Goal: Task Accomplishment & Management: Complete application form

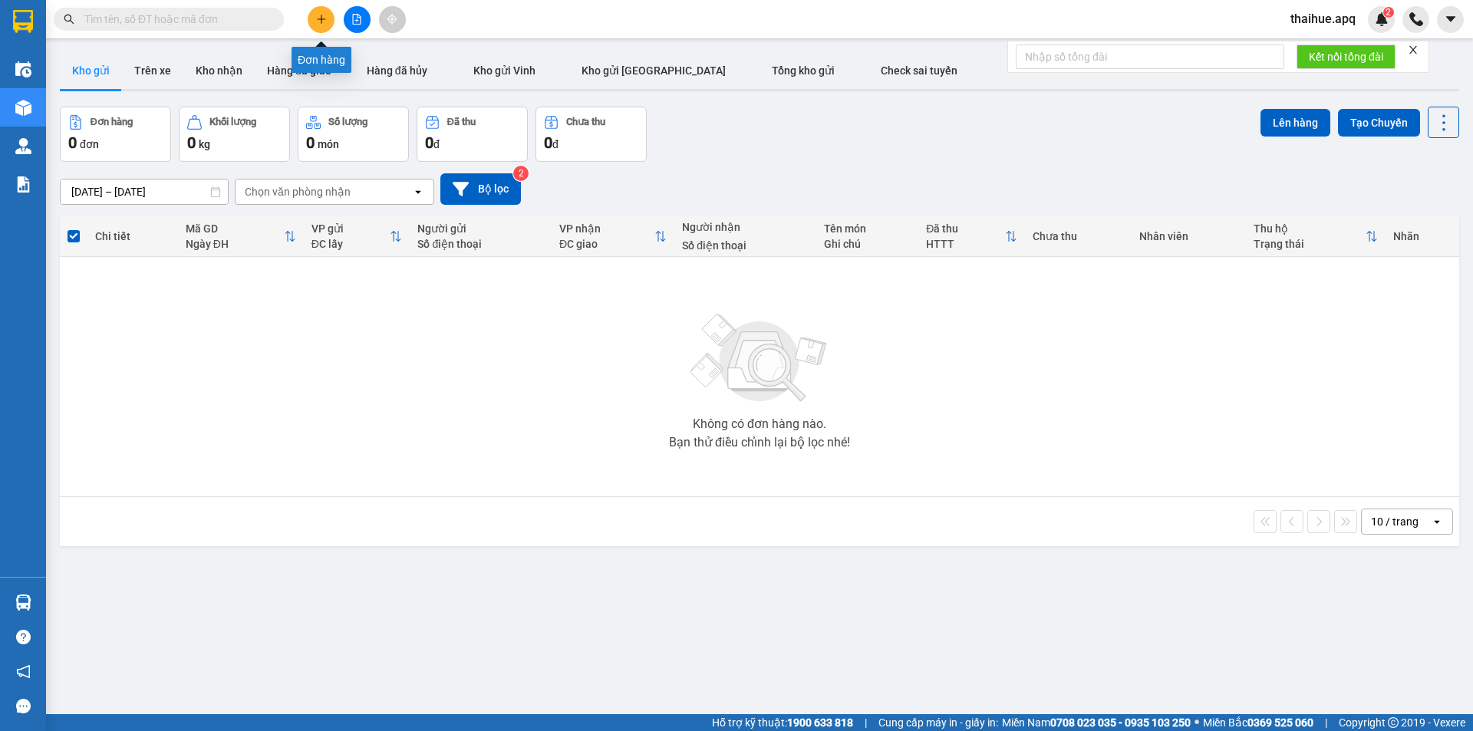
click at [319, 18] on icon "plus" at bounding box center [321, 19] width 11 height 11
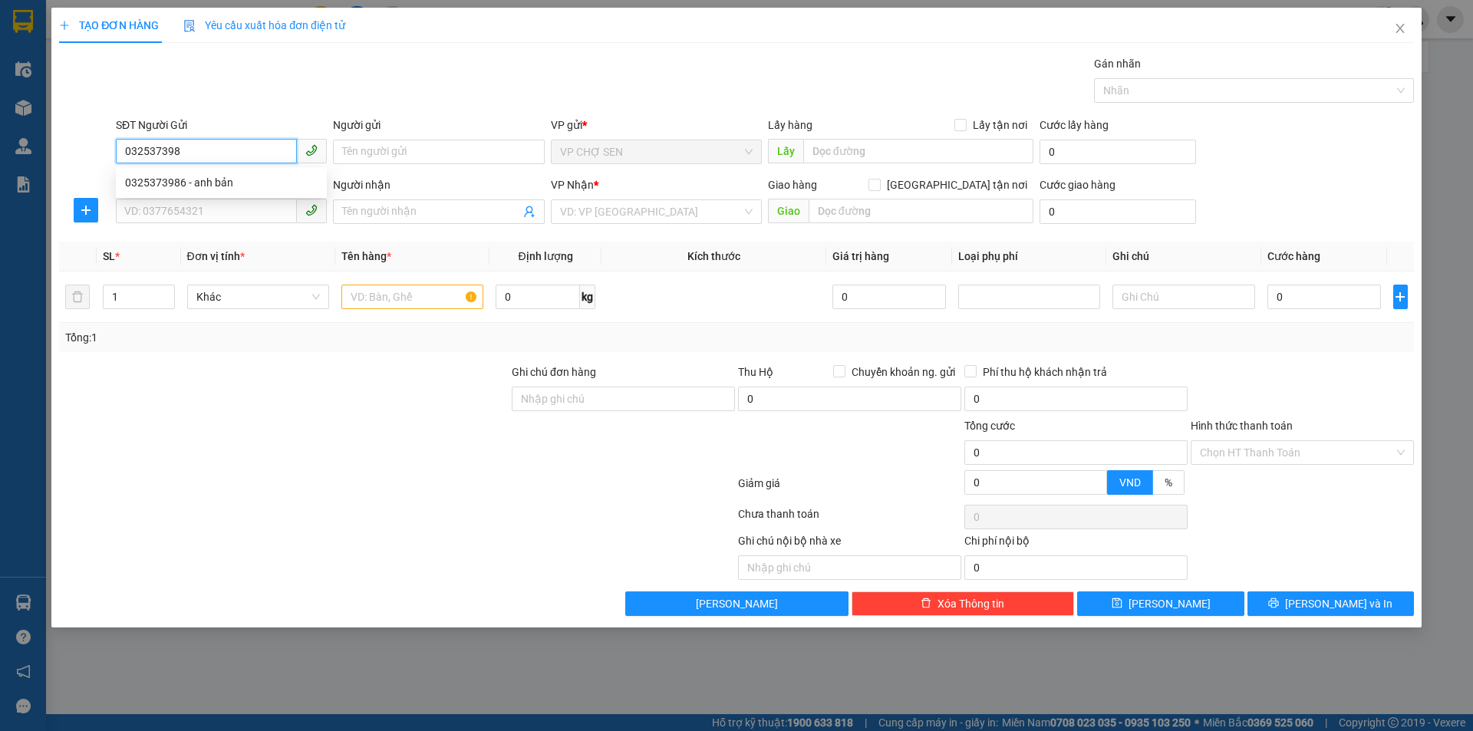
type input "0325373986"
click at [215, 183] on div "0325373986 - anh bản" at bounding box center [221, 182] width 193 height 17
type input "anh bản"
checkbox input "true"
type input "TC"
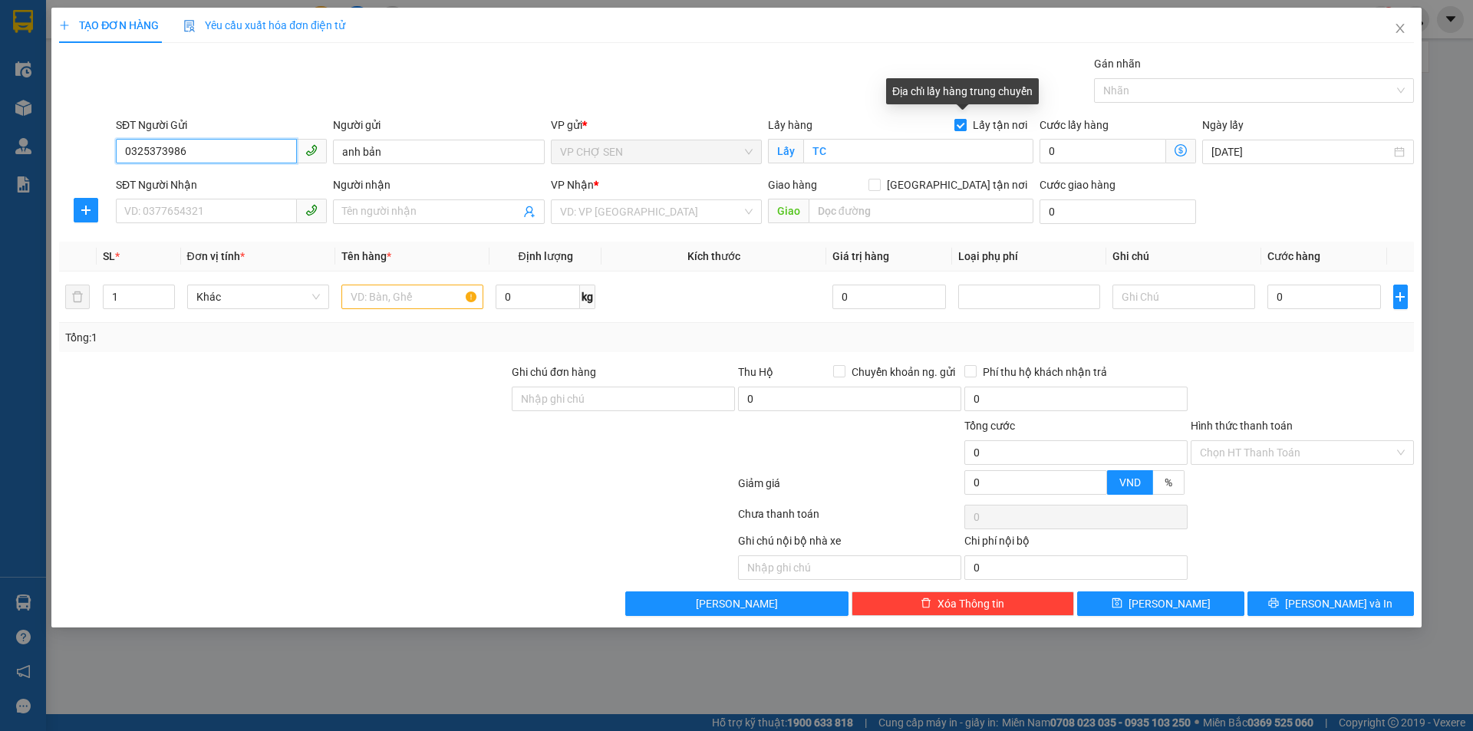
type input "0325373986"
click at [965, 125] on input "Lấy tận nơi" at bounding box center [960, 124] width 11 height 11
checkbox input "false"
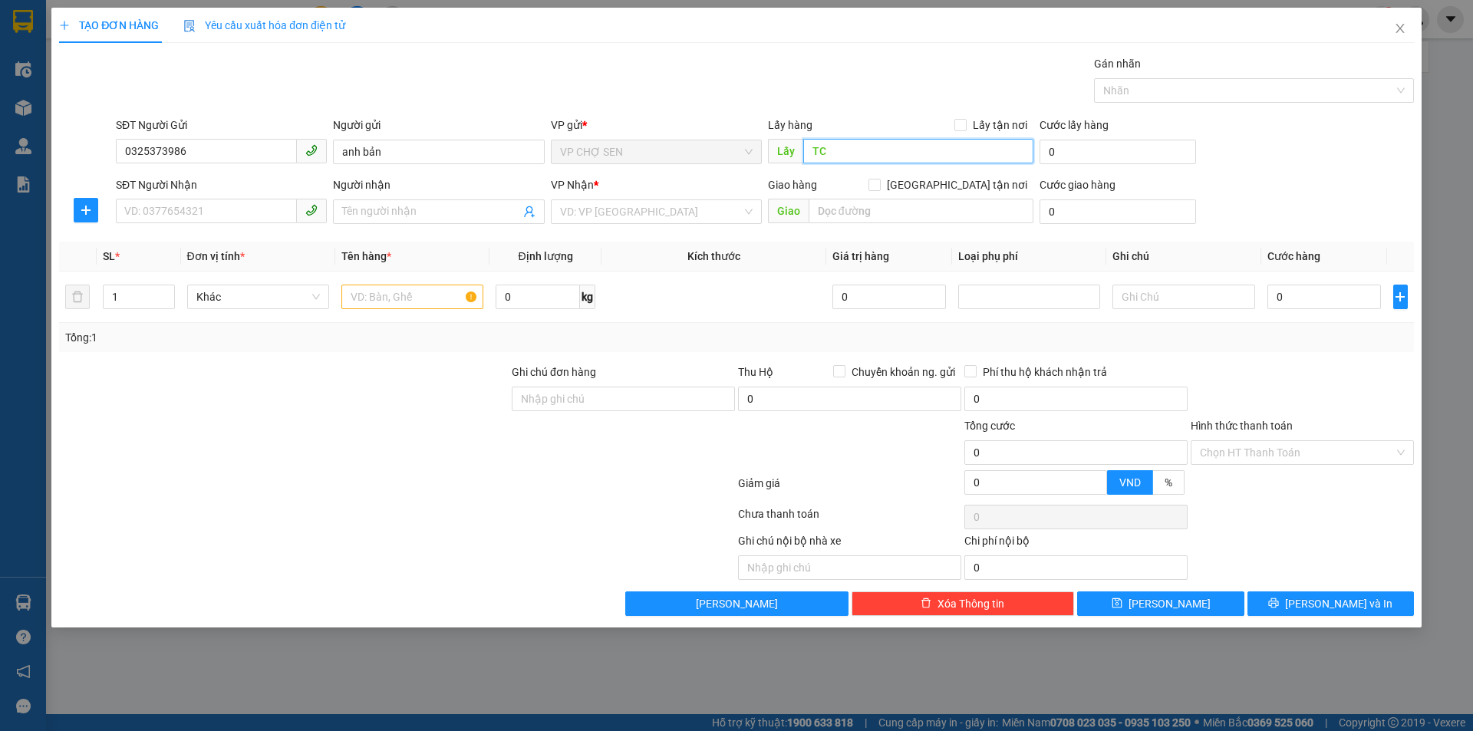
click at [873, 150] on input "TC" at bounding box center [918, 151] width 230 height 25
click at [168, 213] on input "SĐT Người Nhận" at bounding box center [206, 211] width 181 height 25
type input "0969654191"
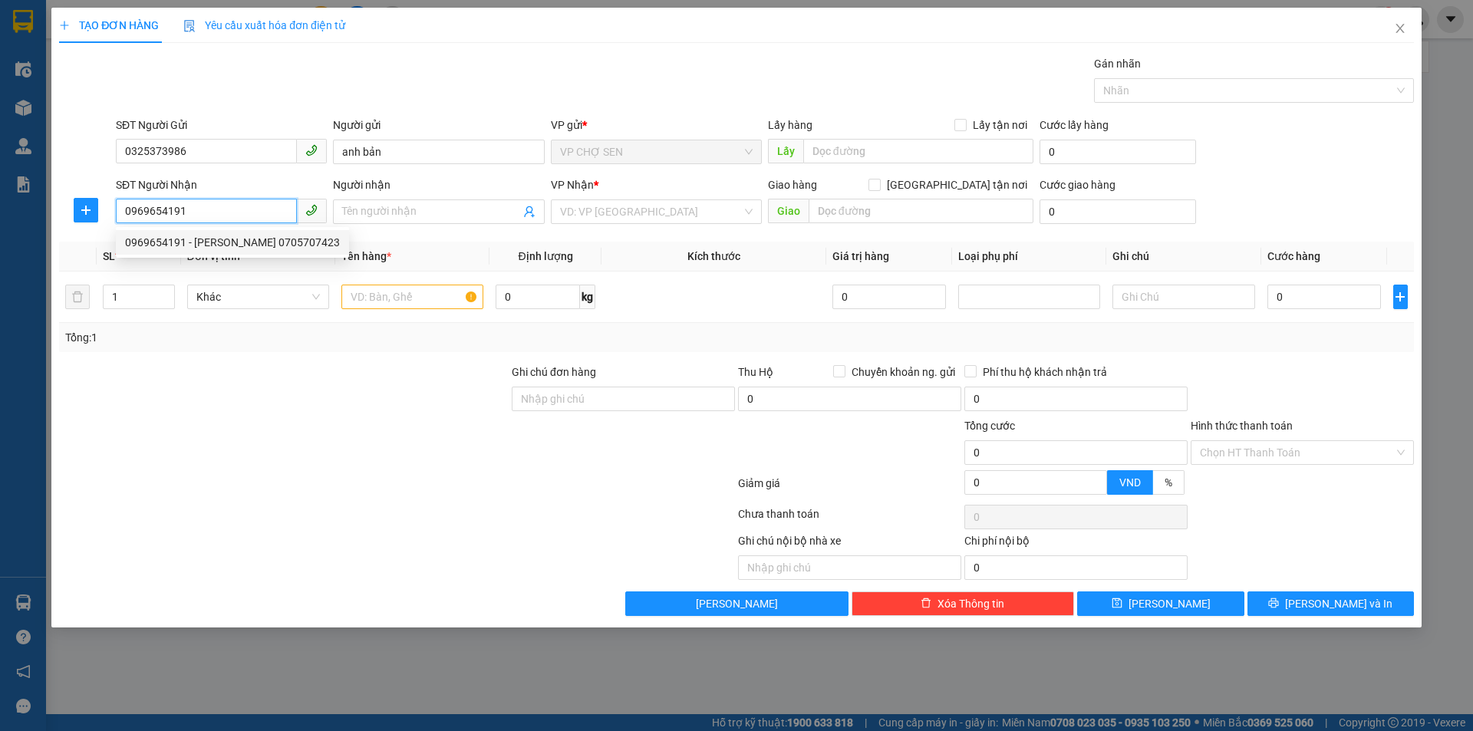
click at [216, 242] on div "0969654191 - [PERSON_NAME] 0705707423" at bounding box center [232, 242] width 215 height 17
type input "PHẠM VIẾT TÂN 0705707423"
checkbox input "true"
type input "mđ"
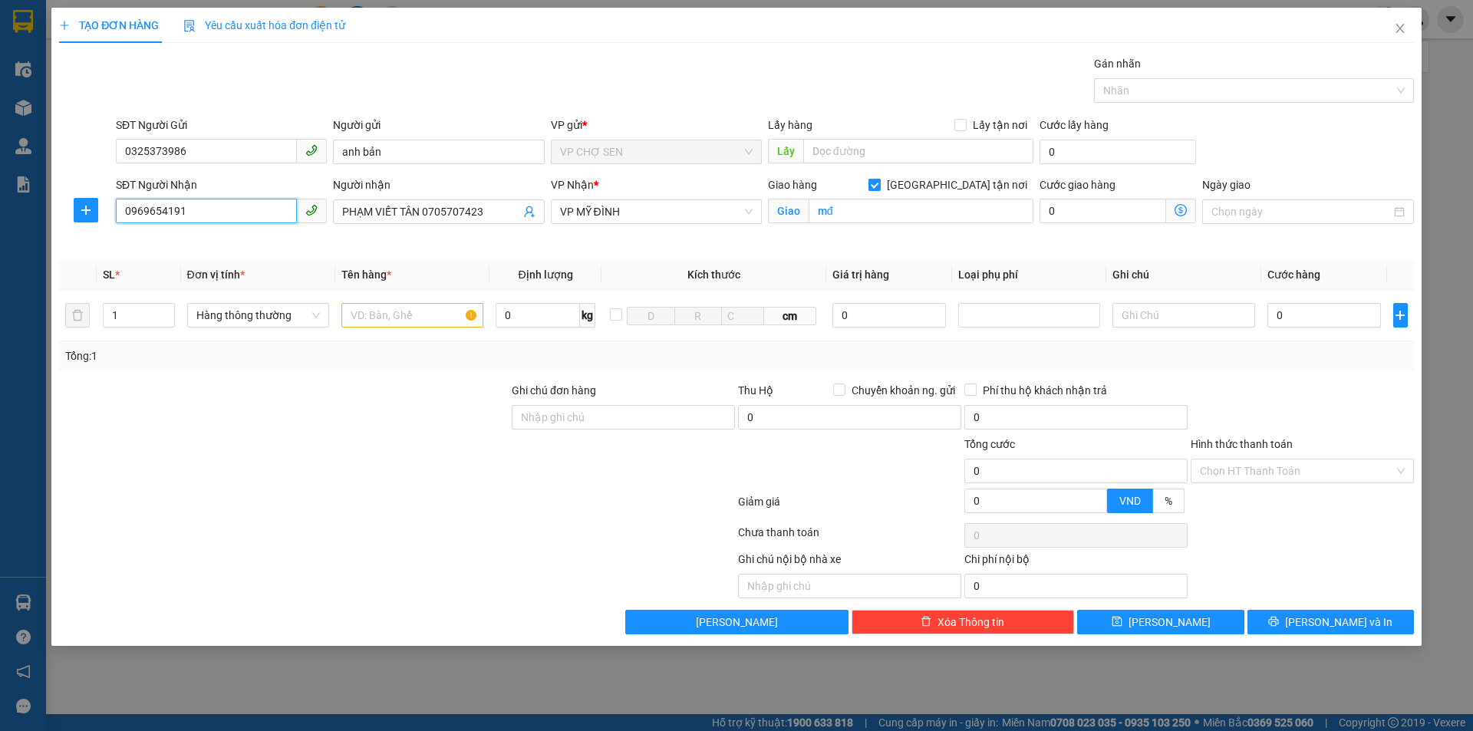
type input "0969654191"
click at [879, 185] on input "[GEOGRAPHIC_DATA] tận nơi" at bounding box center [874, 184] width 11 height 11
checkbox input "false"
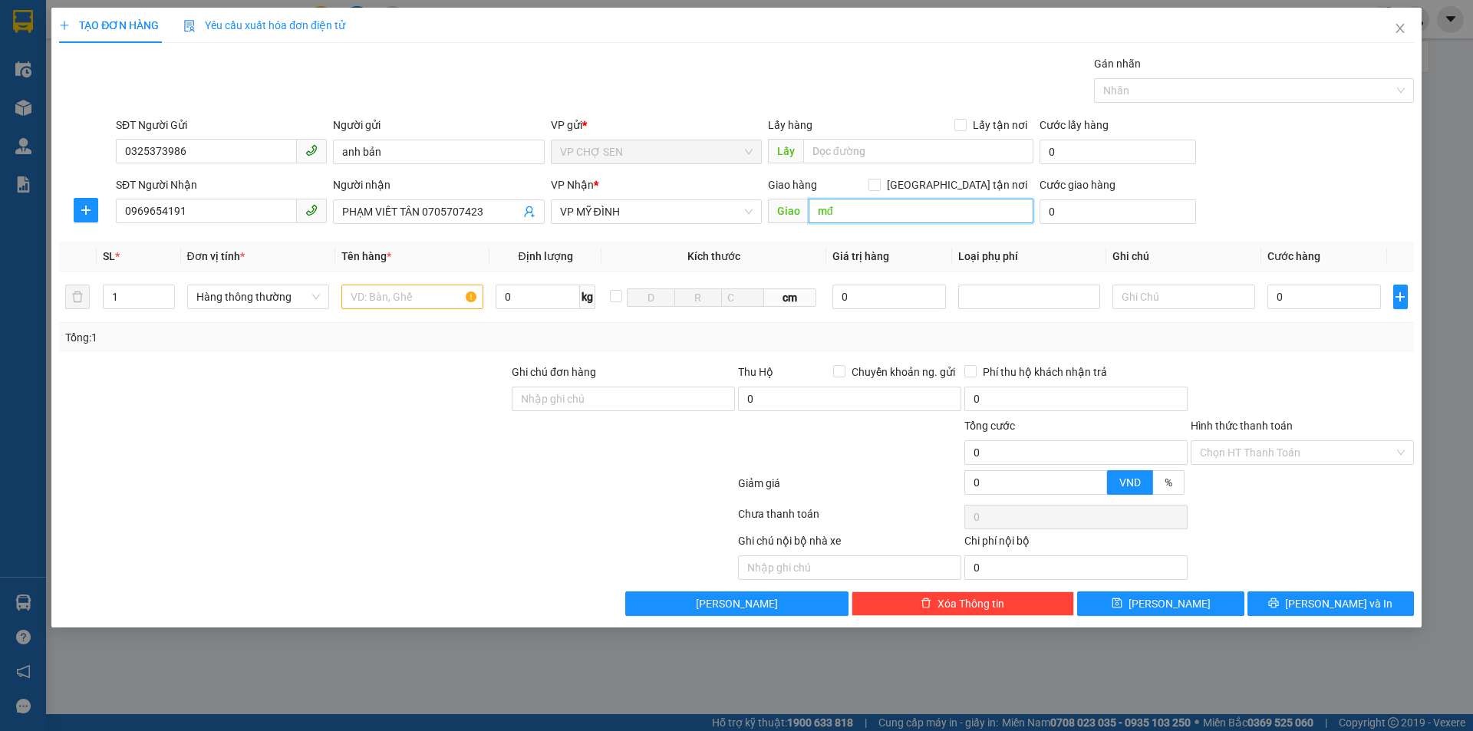
click at [891, 219] on input "mđ" at bounding box center [921, 211] width 225 height 25
click at [384, 297] on input "text" at bounding box center [412, 297] width 142 height 25
type input "hồ sơ"
click at [1287, 298] on input "0" at bounding box center [1325, 297] width 114 height 25
type input "3"
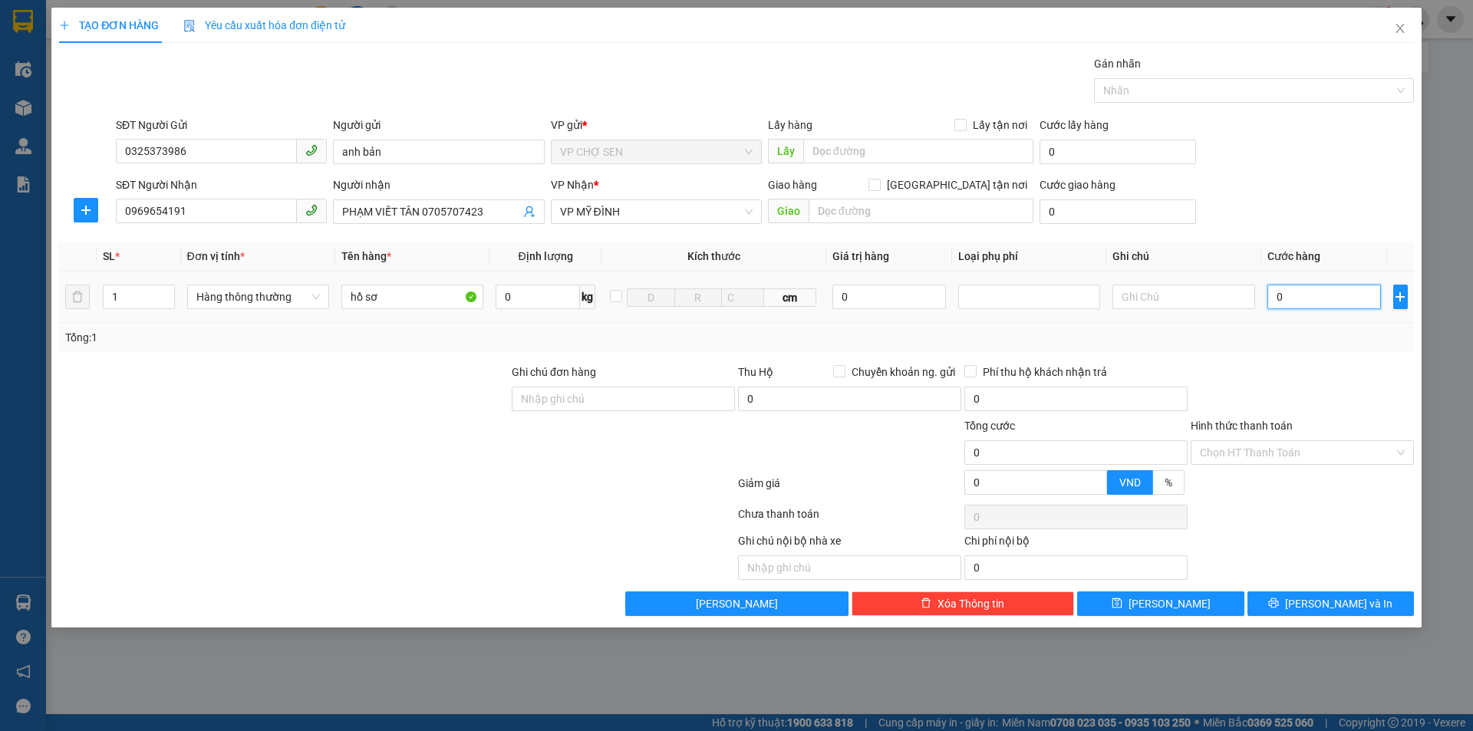
type input "3"
type input "30"
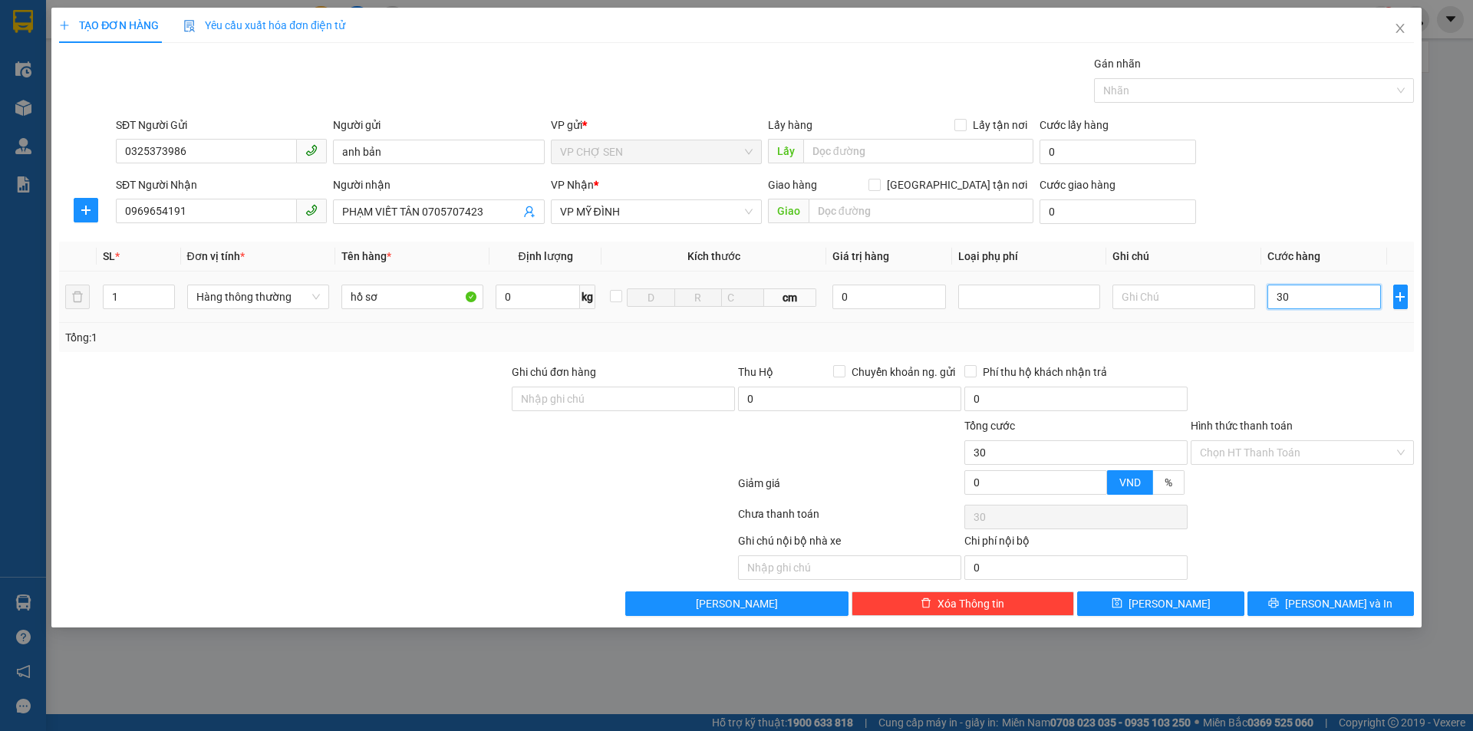
type input "300"
type input "3.000"
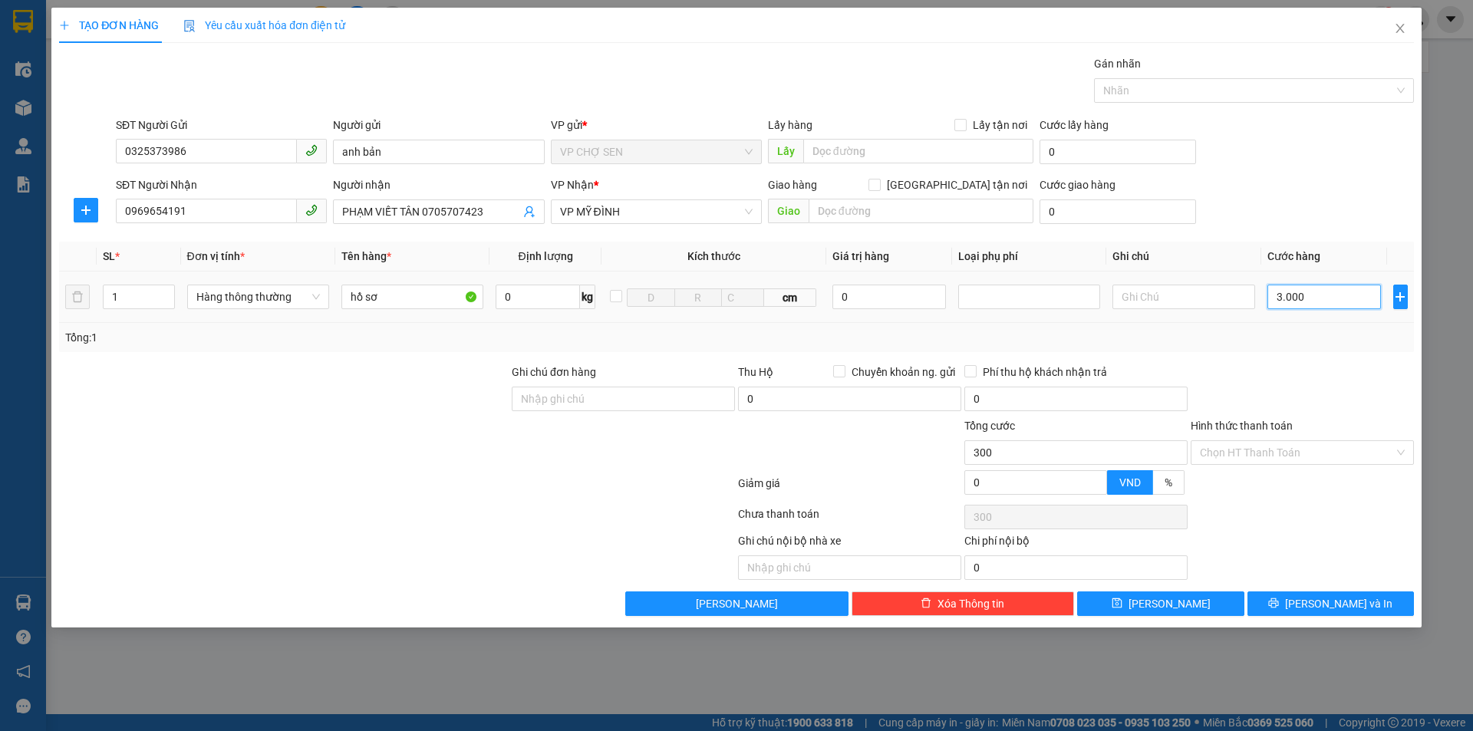
type input "3.000"
type input "30.000"
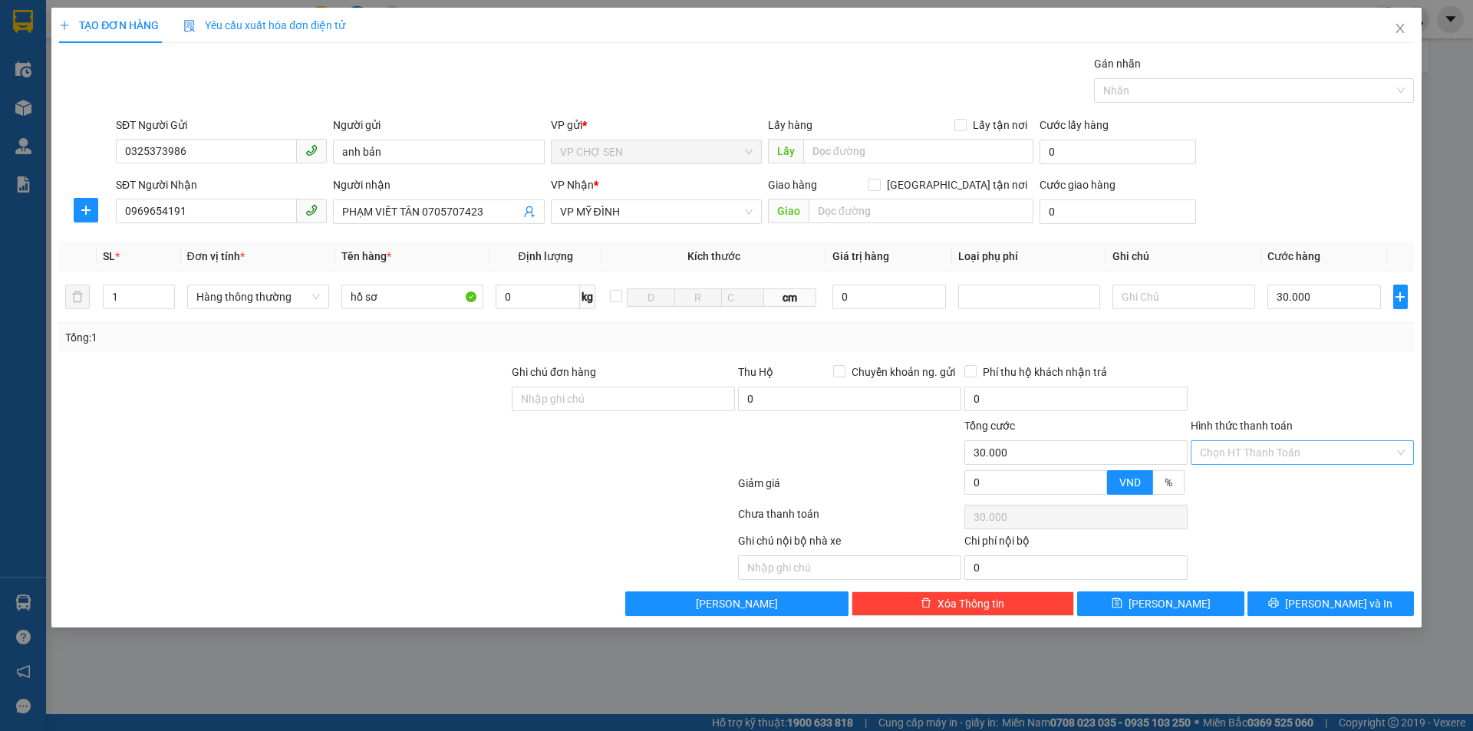
click at [1278, 450] on input "Hình thức thanh toán" at bounding box center [1297, 452] width 194 height 23
click at [1257, 483] on div "Tại văn phòng" at bounding box center [1302, 483] width 205 height 17
type input "0"
click at [1279, 602] on icon "printer" at bounding box center [1273, 603] width 11 height 11
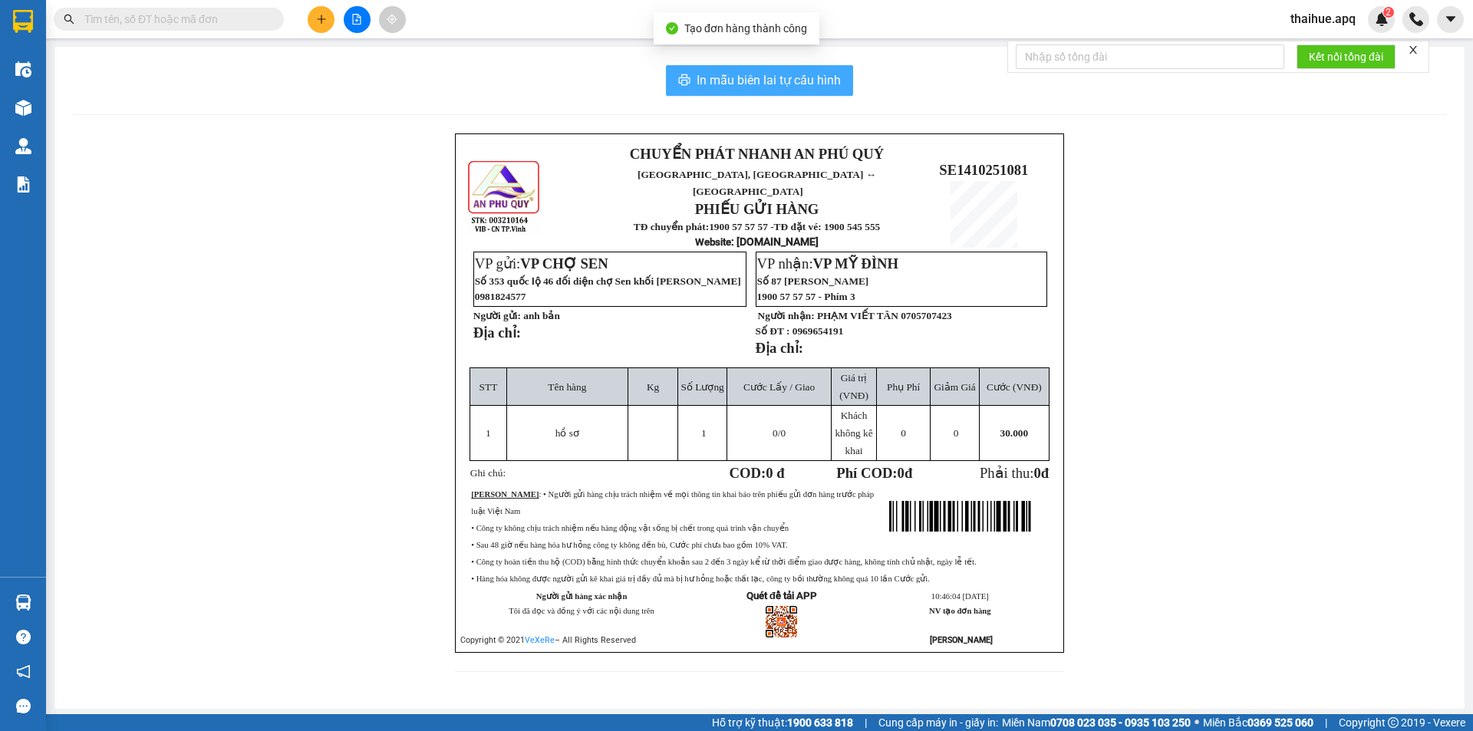
click at [794, 73] on span "In mẫu biên lai tự cấu hình" at bounding box center [769, 80] width 144 height 19
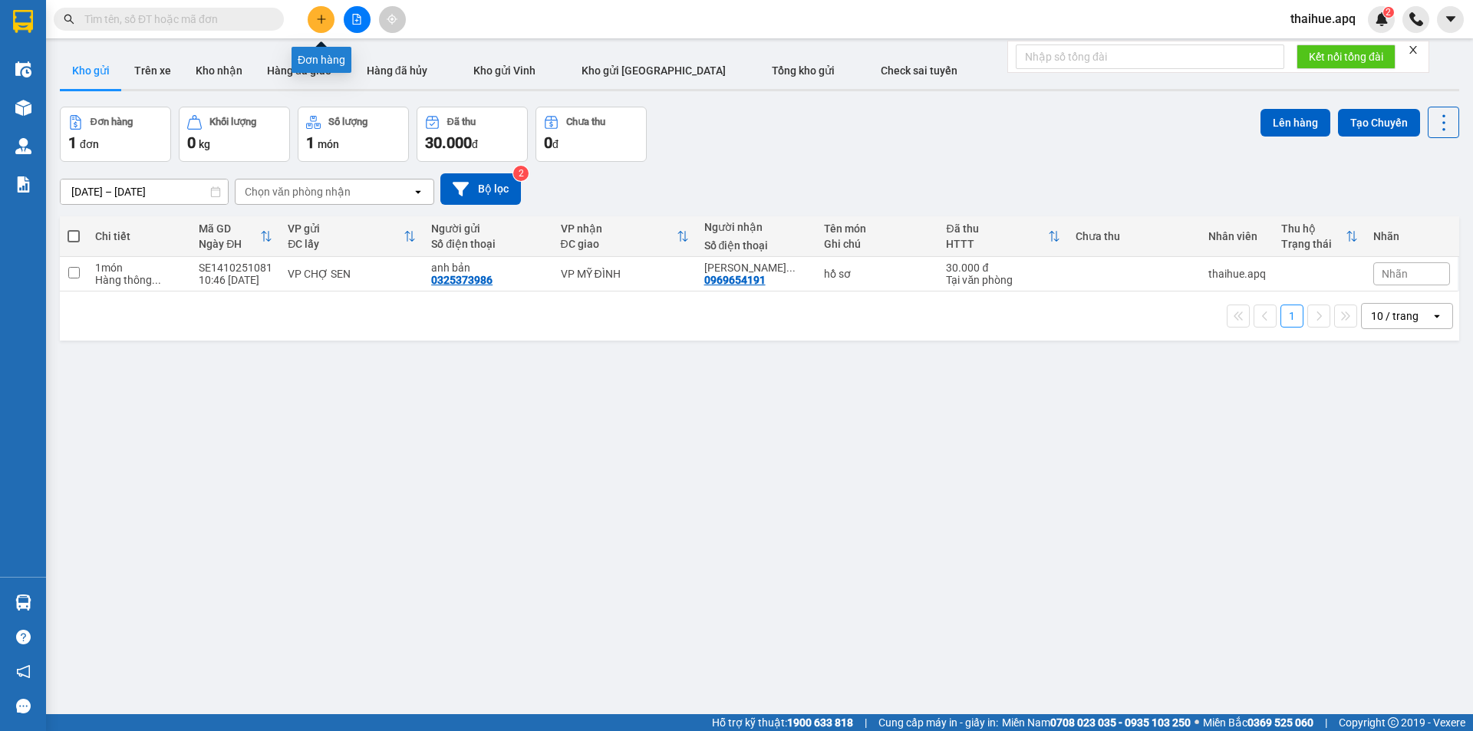
click at [315, 12] on button at bounding box center [321, 19] width 27 height 27
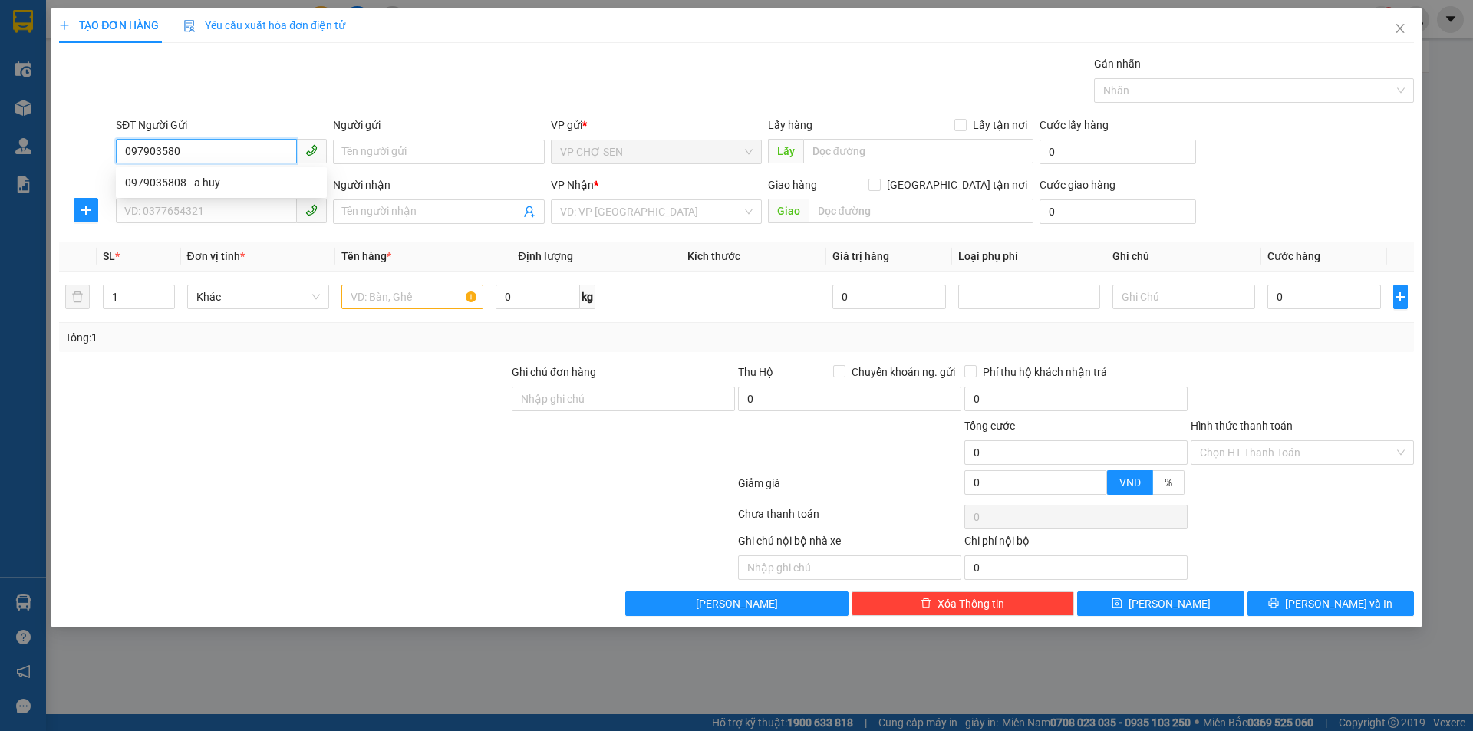
type input "0979035808"
click at [208, 183] on div "0979035808 - a huy" at bounding box center [221, 182] width 193 height 17
type input "a huy"
type input "0979035808"
click at [161, 215] on input "SĐT Người Nhận" at bounding box center [206, 211] width 181 height 25
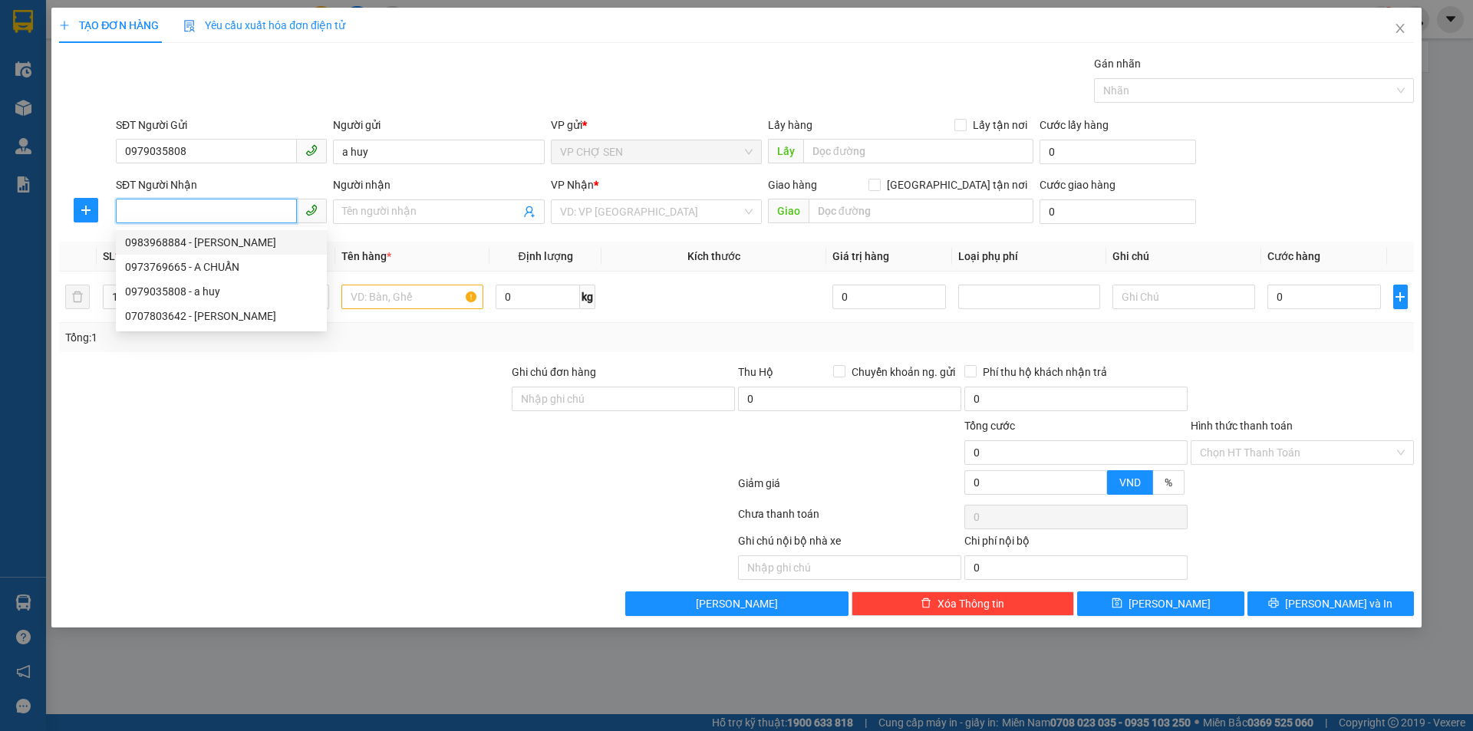
click at [160, 249] on div "0983968884 - [PERSON_NAME]" at bounding box center [221, 242] width 193 height 17
type input "0983968884"
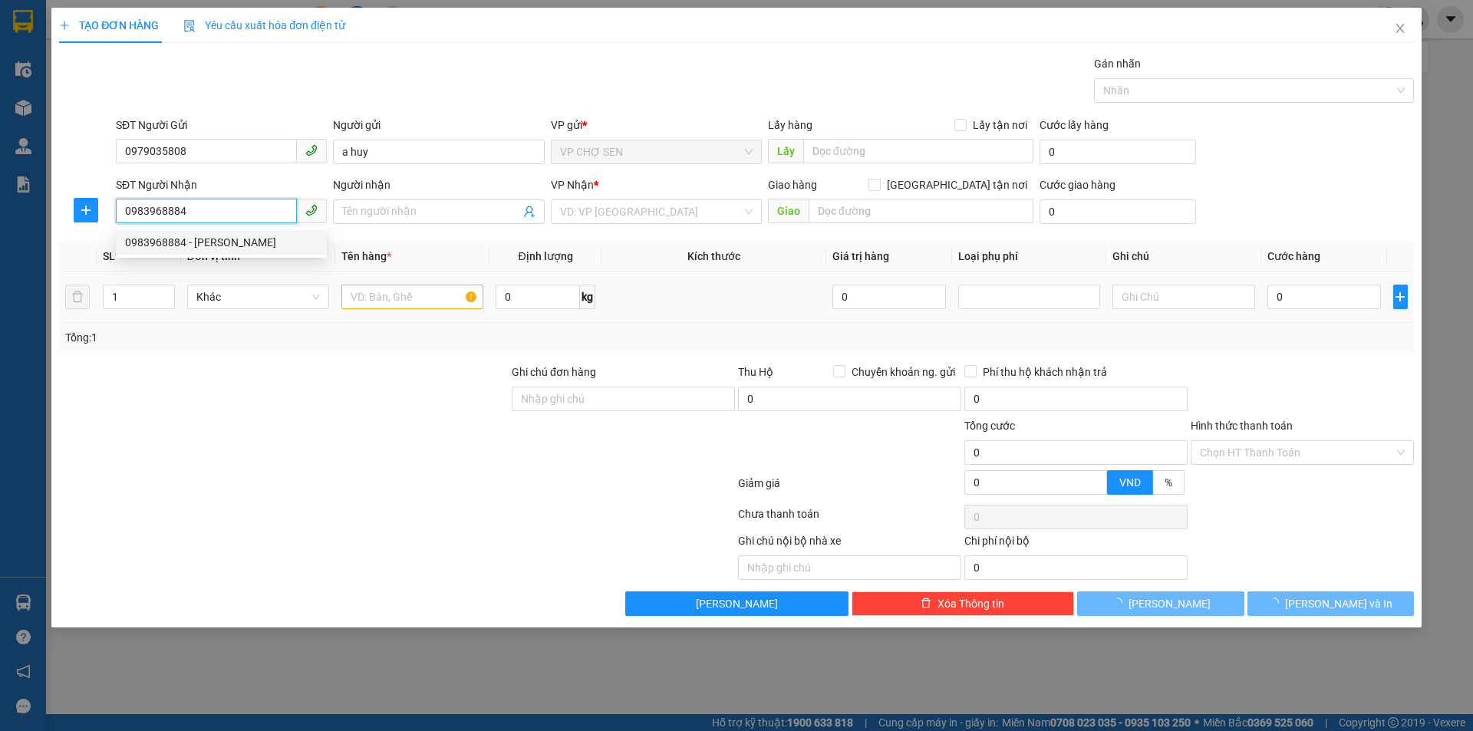
type input "anh linh"
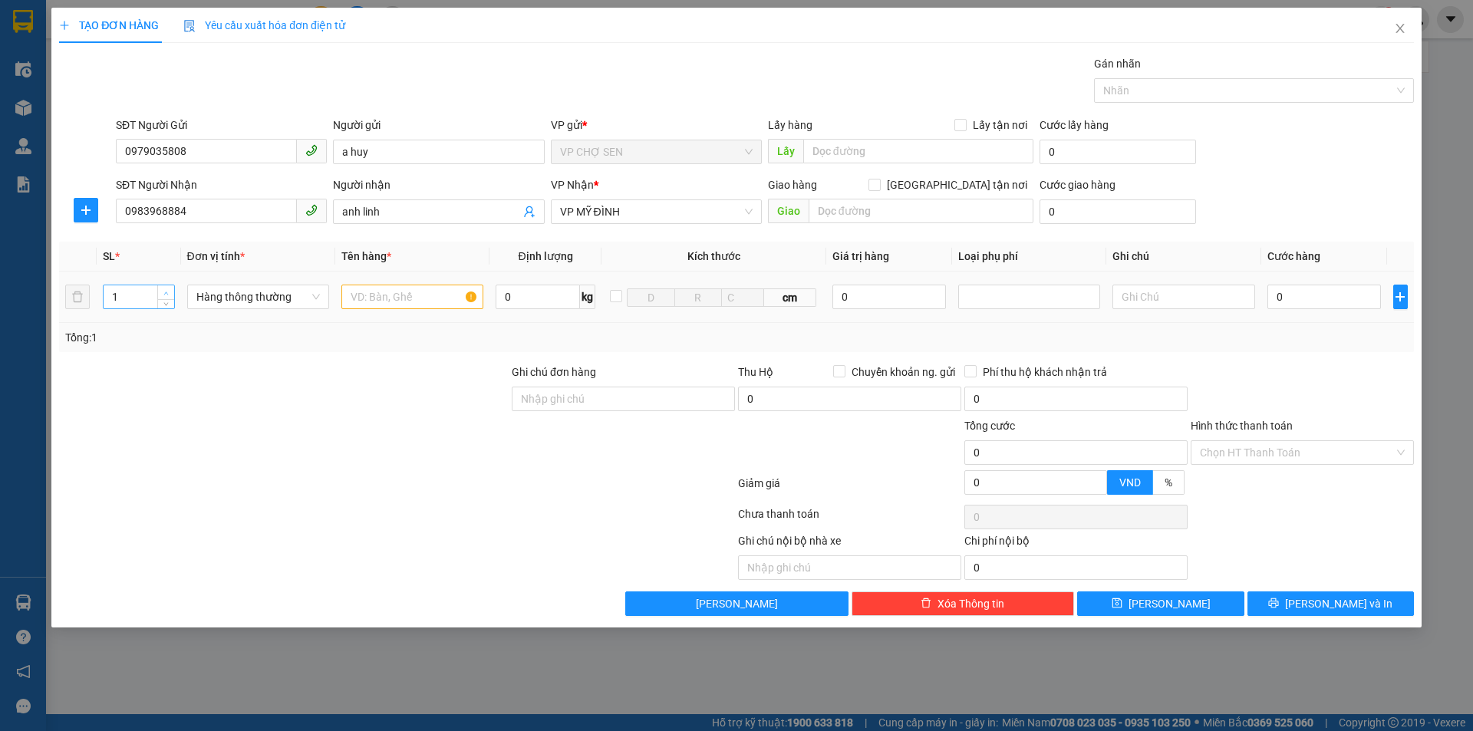
type input "2"
click at [167, 292] on icon "up" at bounding box center [165, 293] width 5 height 5
click at [361, 296] on input "text" at bounding box center [412, 297] width 142 height 25
type input "tp"
click at [1271, 298] on input "0" at bounding box center [1325, 297] width 114 height 25
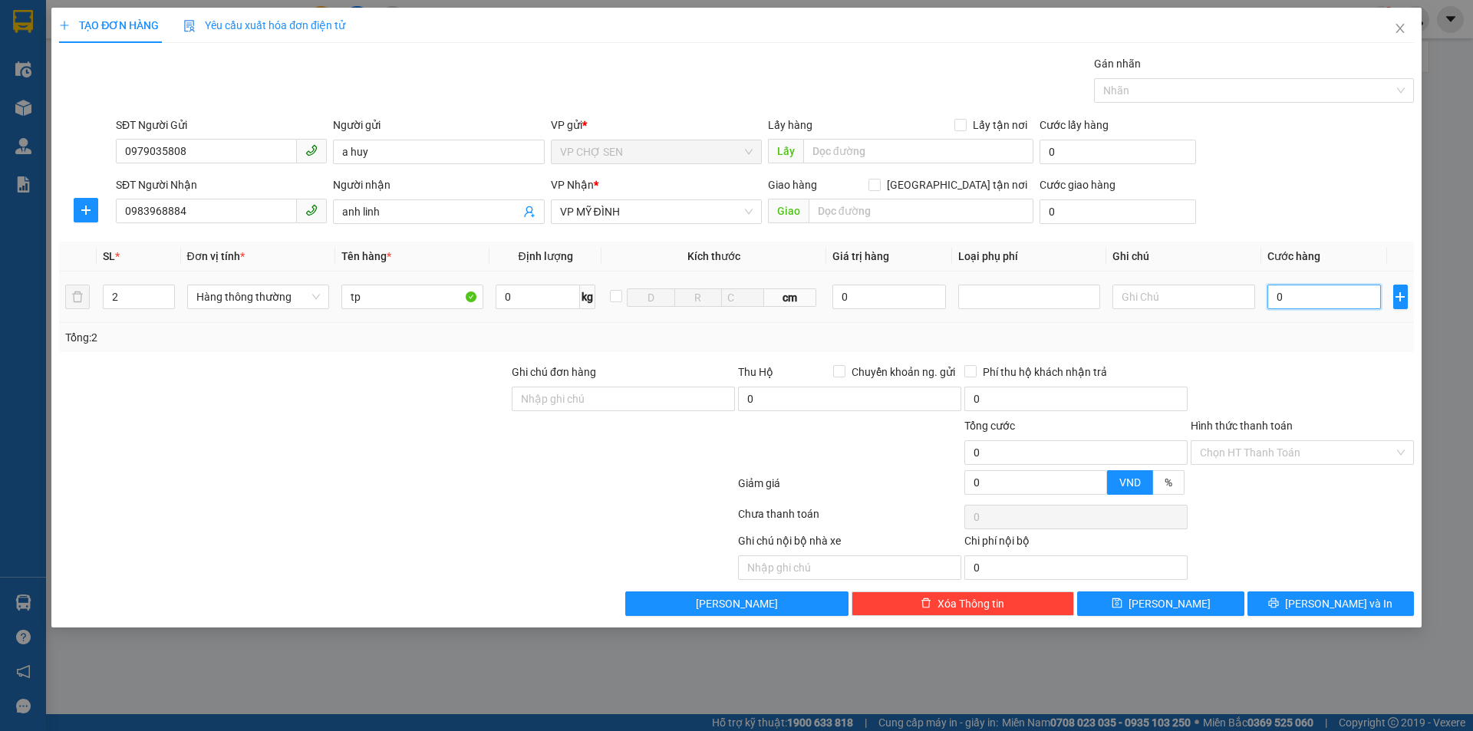
type input "8"
type input "80"
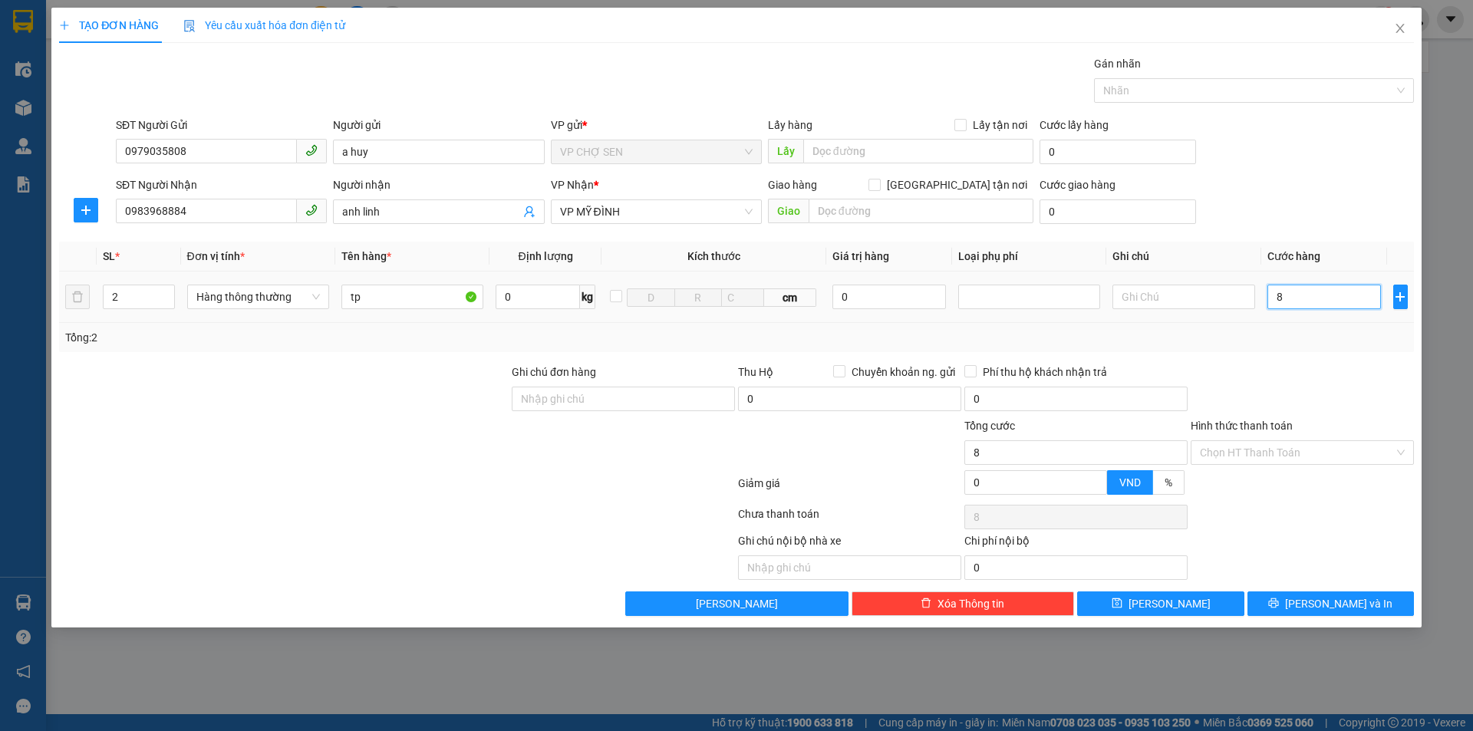
type input "80"
type input "800"
type input "8.000"
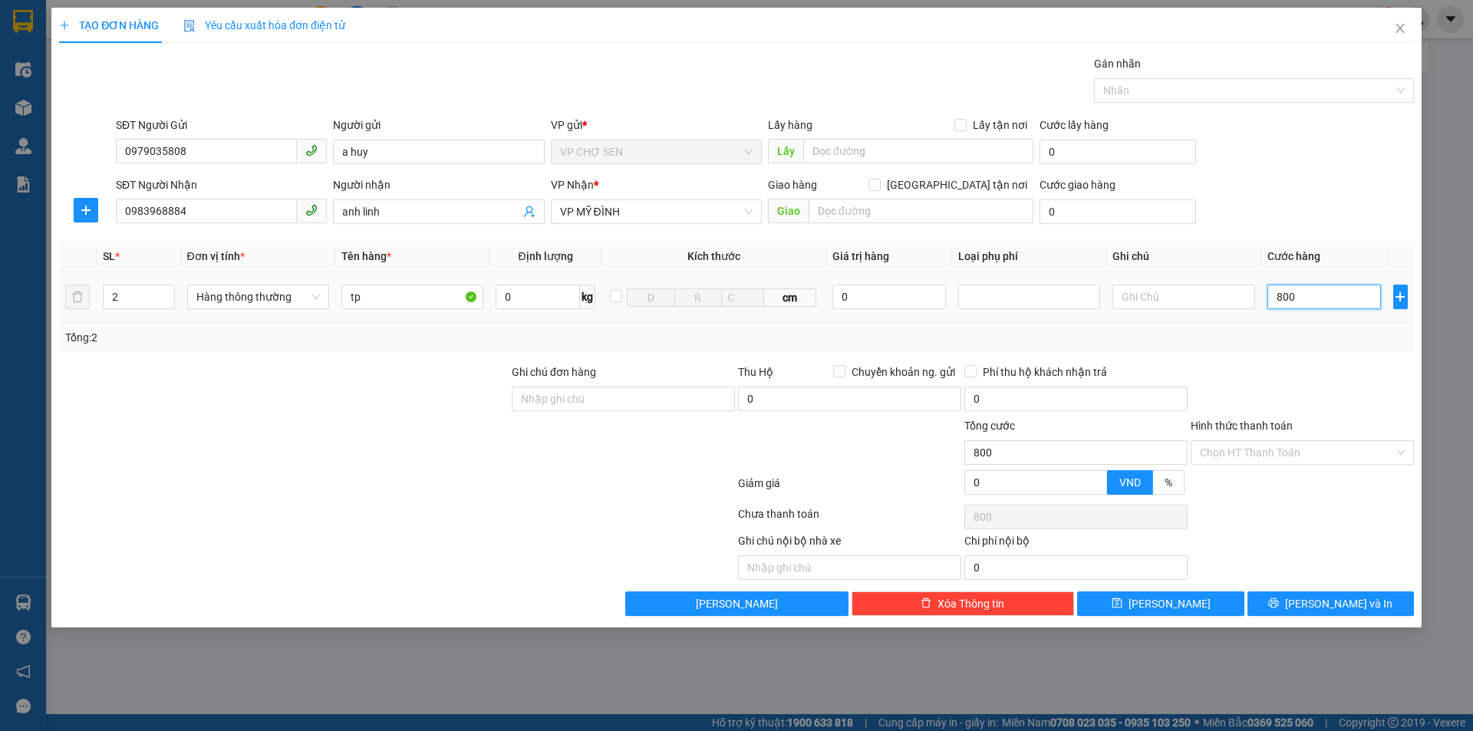
type input "8.000"
type input "80.000"
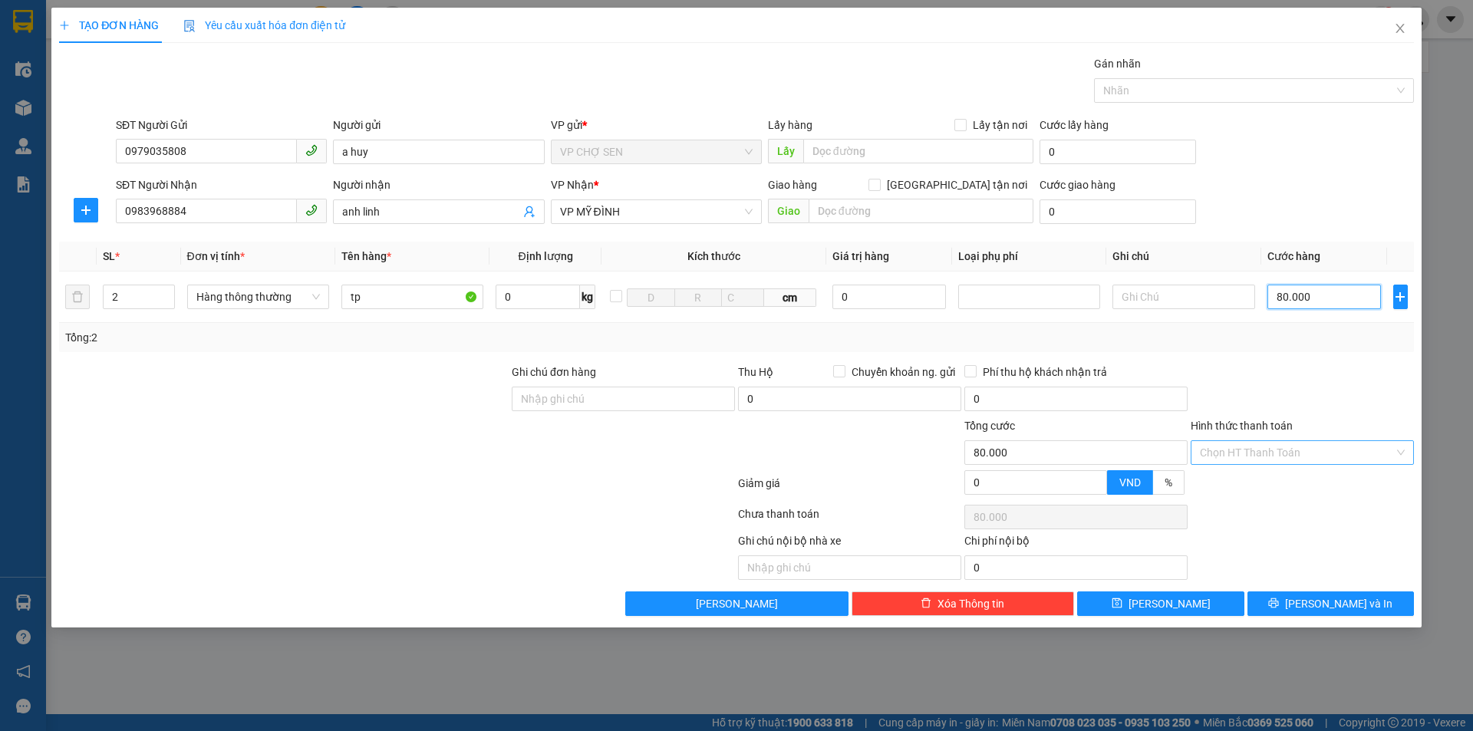
type input "80.000"
click at [1292, 454] on input "Hình thức thanh toán" at bounding box center [1297, 452] width 194 height 23
click at [1248, 482] on div "Tại văn phòng" at bounding box center [1302, 483] width 205 height 17
type input "0"
drag, startPoint x: 1300, startPoint y: 599, endPoint x: 1254, endPoint y: 531, distance: 81.7
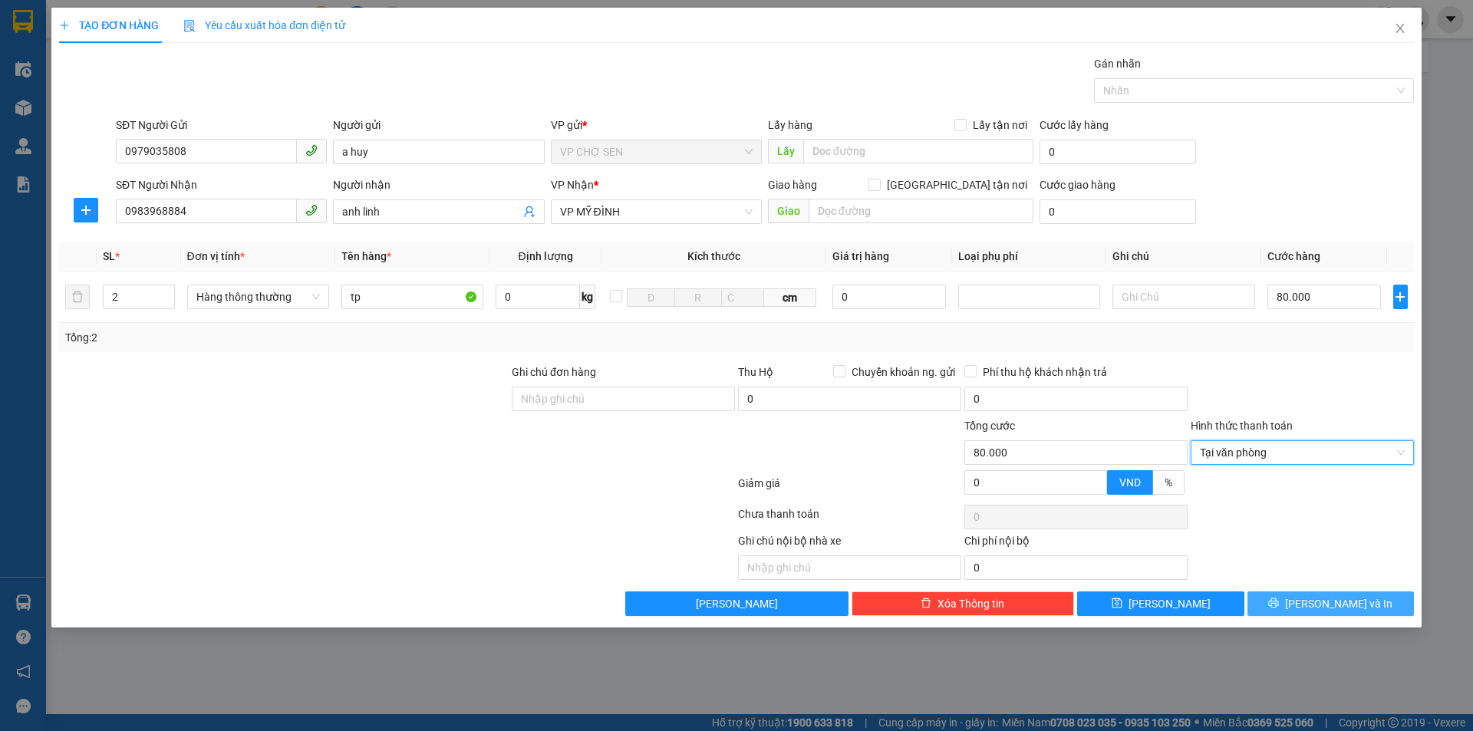
click at [1301, 594] on button "[PERSON_NAME] và In" at bounding box center [1331, 604] width 167 height 25
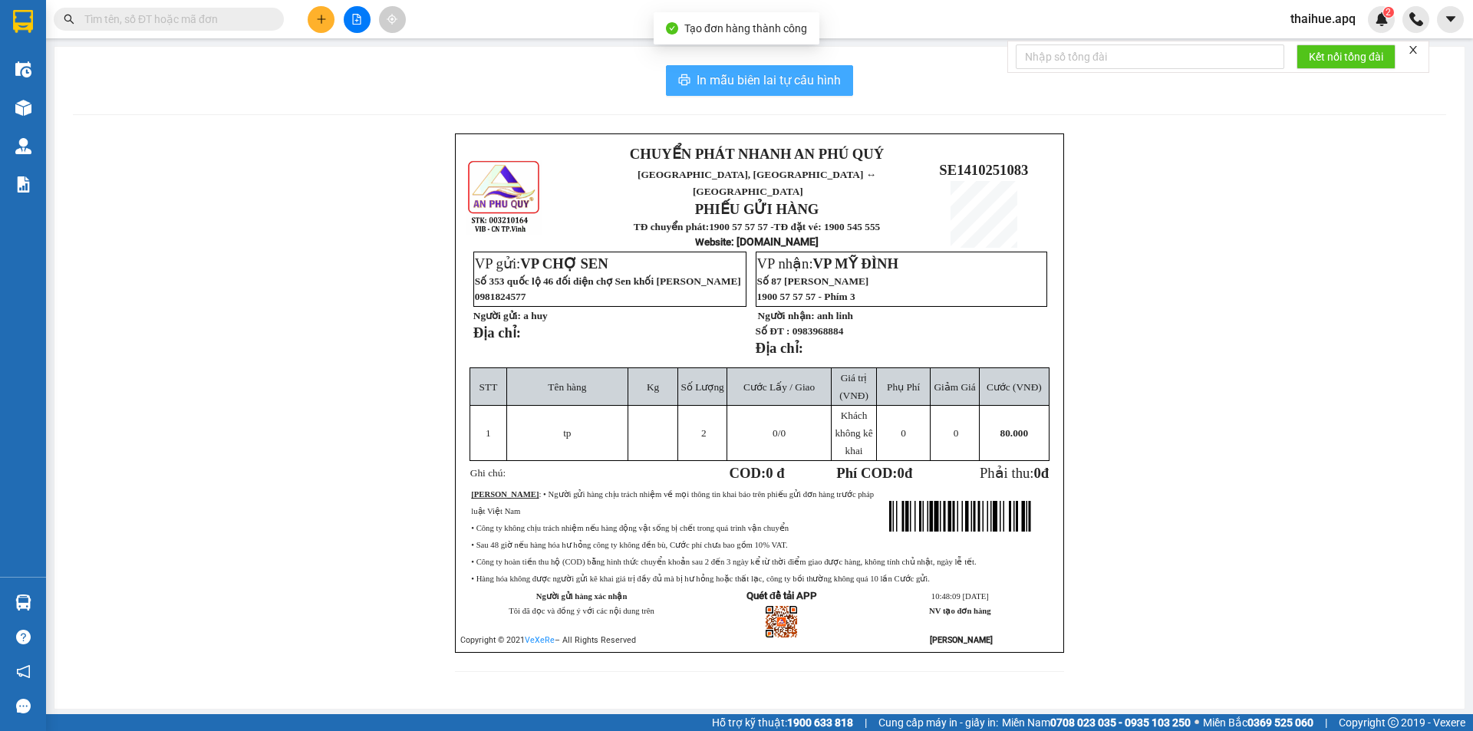
click at [799, 81] on span "In mẫu biên lai tự cấu hình" at bounding box center [769, 80] width 144 height 19
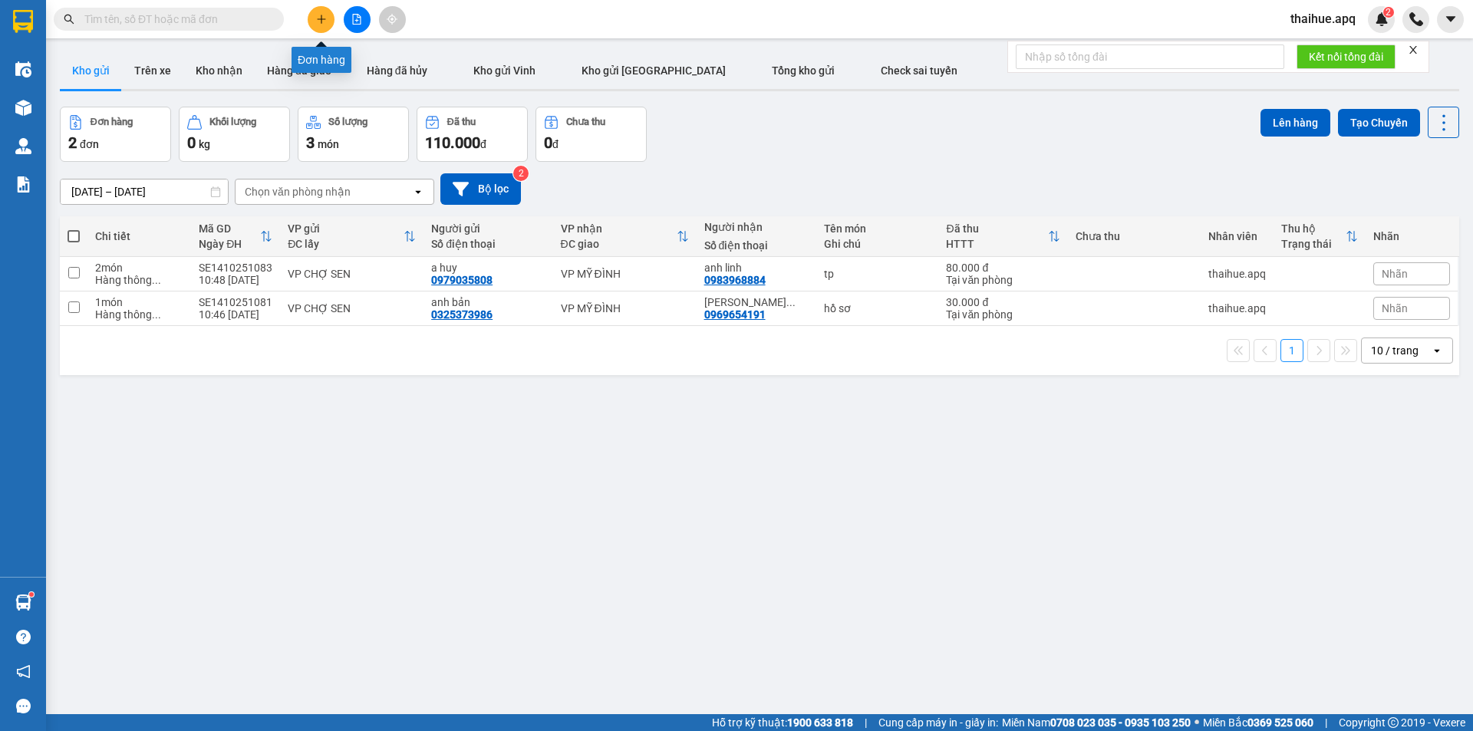
click at [321, 18] on icon "plus" at bounding box center [321, 19] width 11 height 11
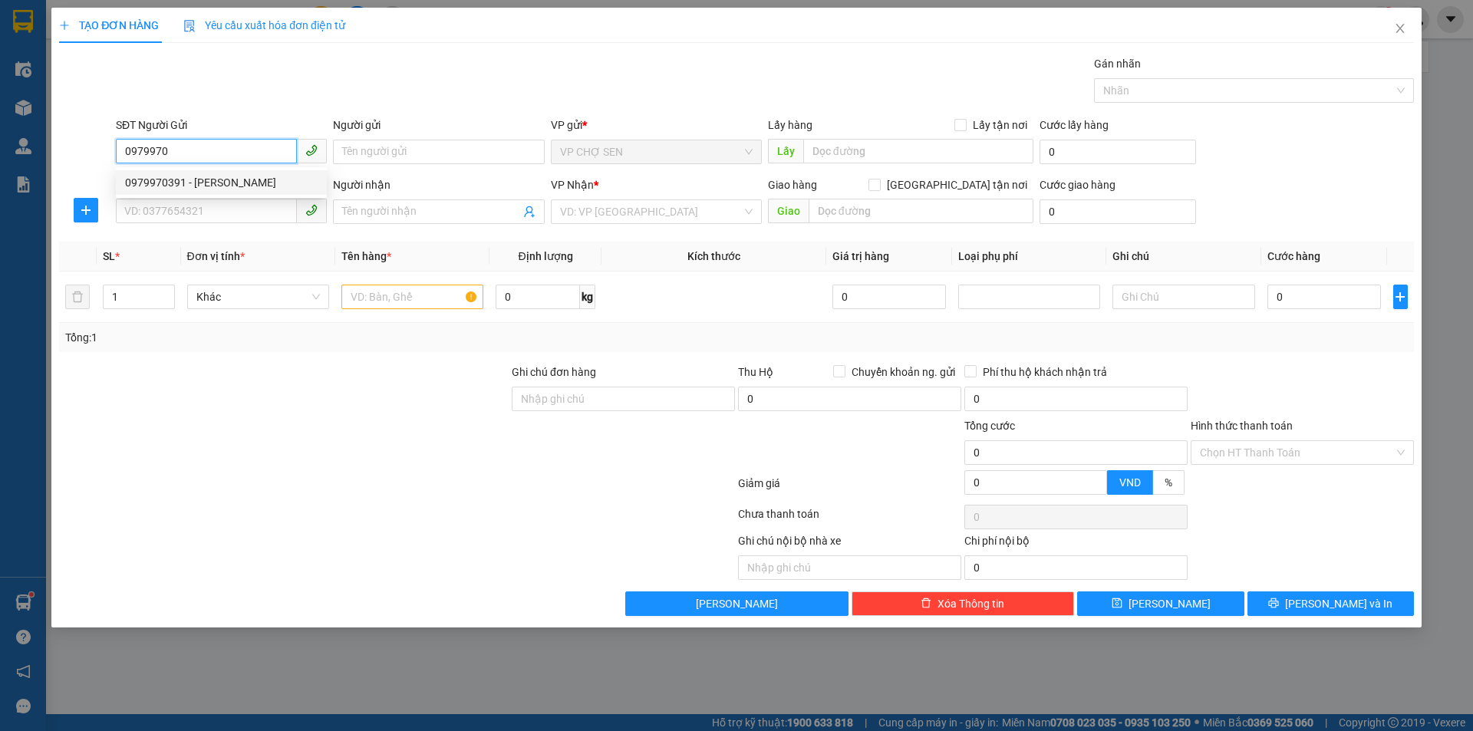
click at [208, 180] on div "0979970391 - [PERSON_NAME]" at bounding box center [221, 182] width 193 height 17
type input "0979970391"
type input "[PERSON_NAME]"
type input "0979970391"
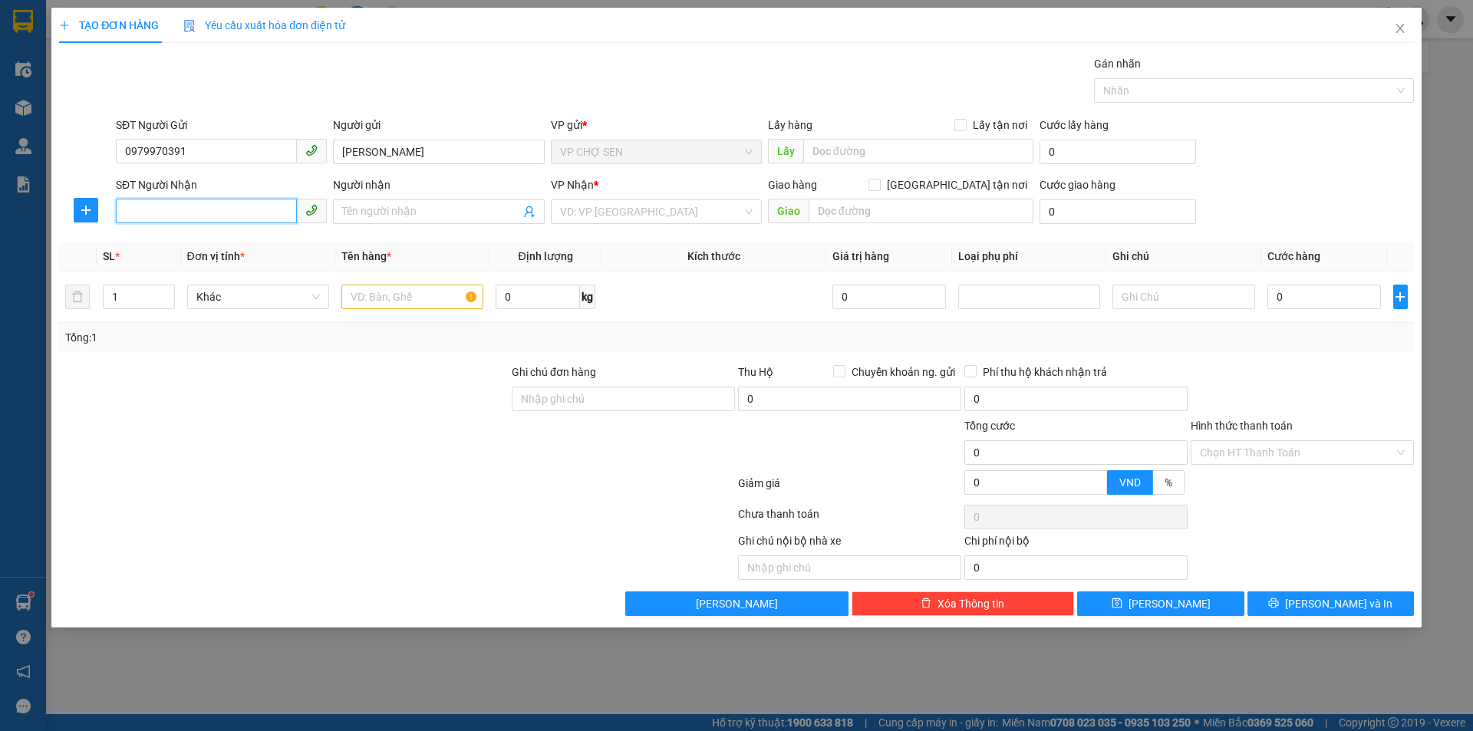
click at [207, 203] on input "SĐT Người Nhận" at bounding box center [206, 211] width 181 height 25
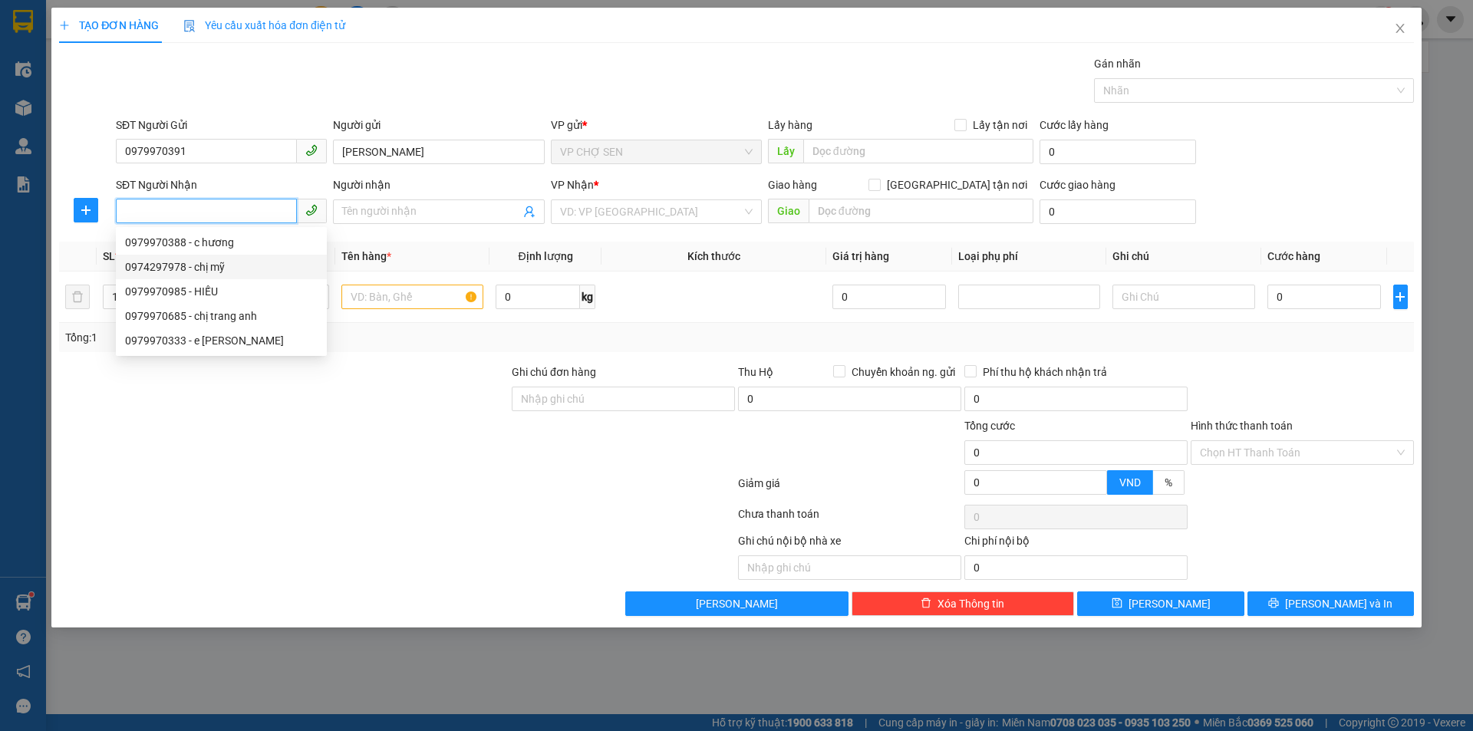
click at [203, 270] on div "0974297978 - chị mỹ" at bounding box center [221, 267] width 193 height 17
type input "0974297978"
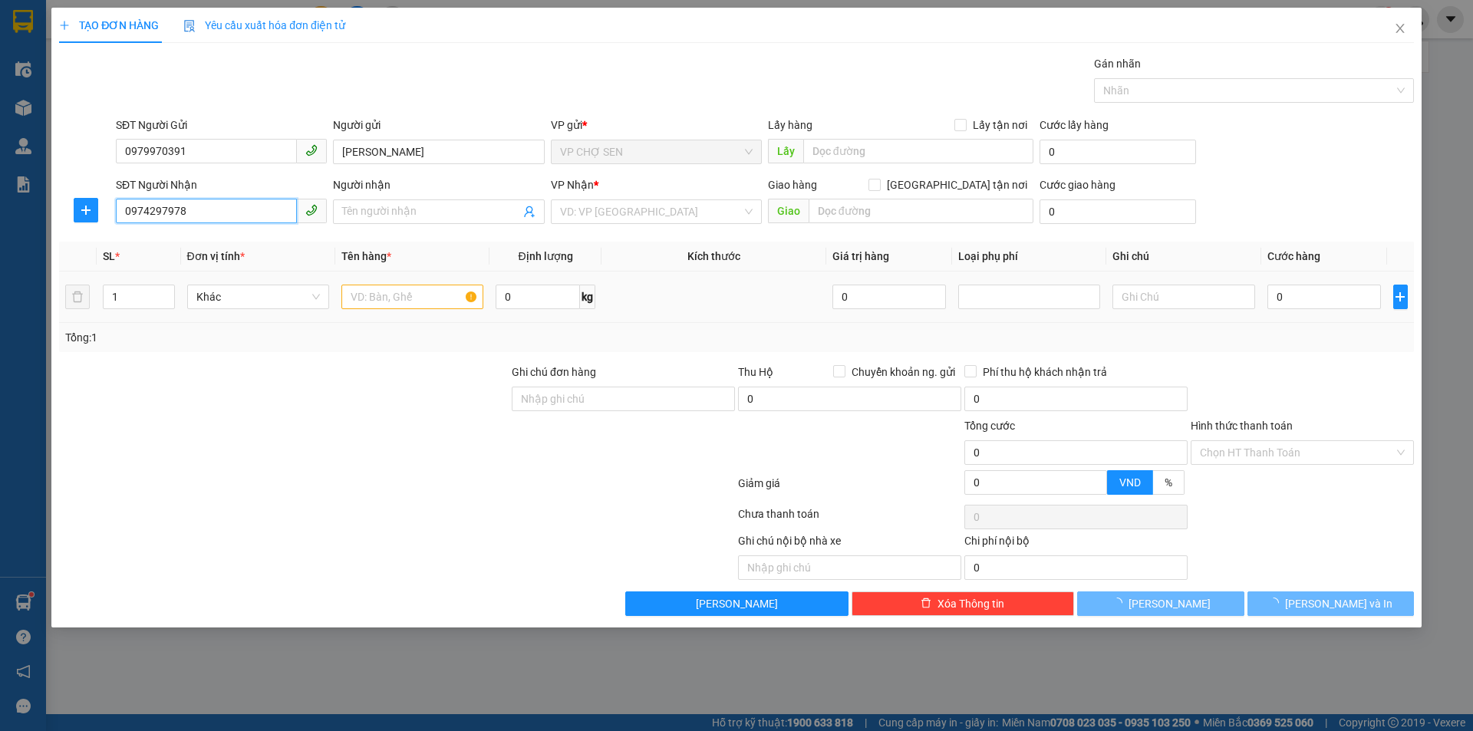
type input "chị mỹ"
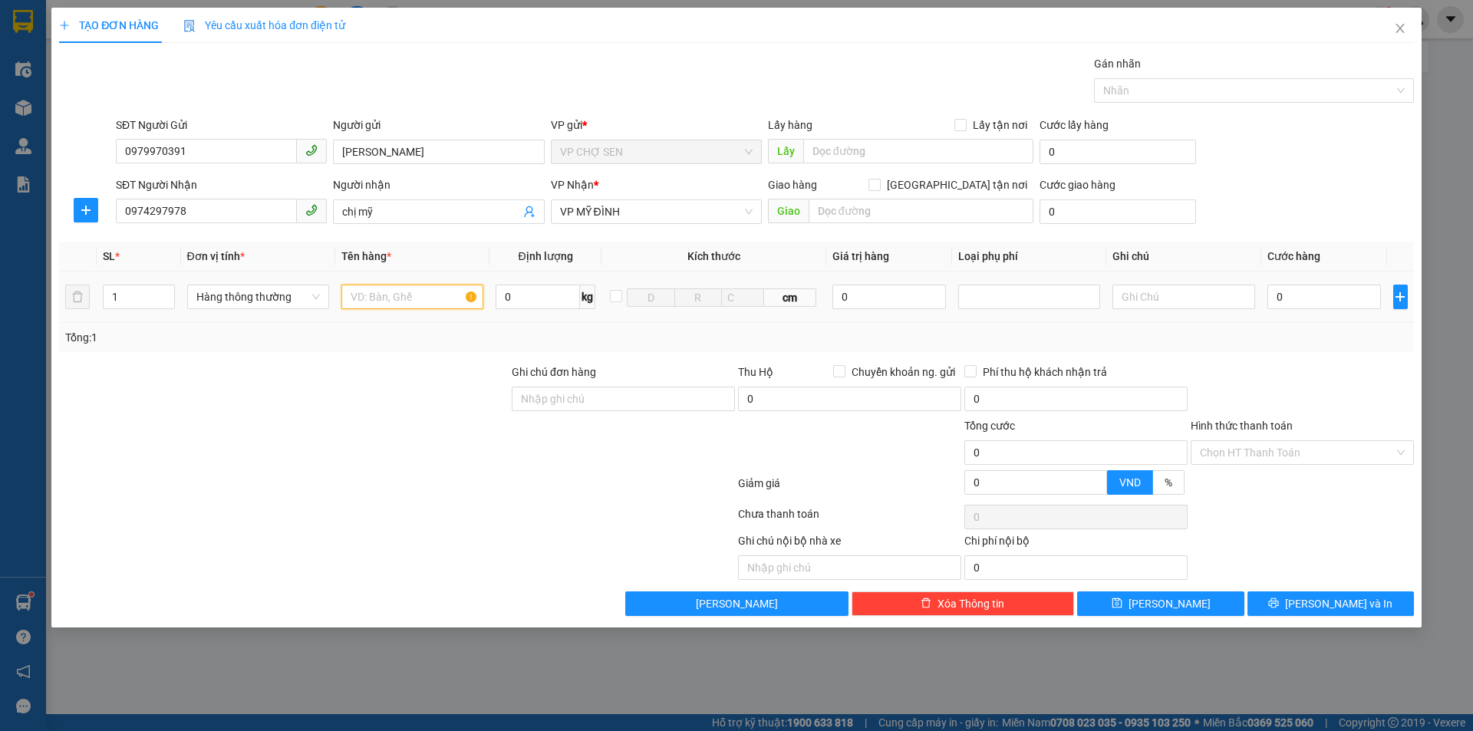
click at [382, 304] on input "text" at bounding box center [412, 297] width 142 height 25
type input "tp"
click at [1278, 295] on input "0" at bounding box center [1325, 297] width 114 height 25
type input "7"
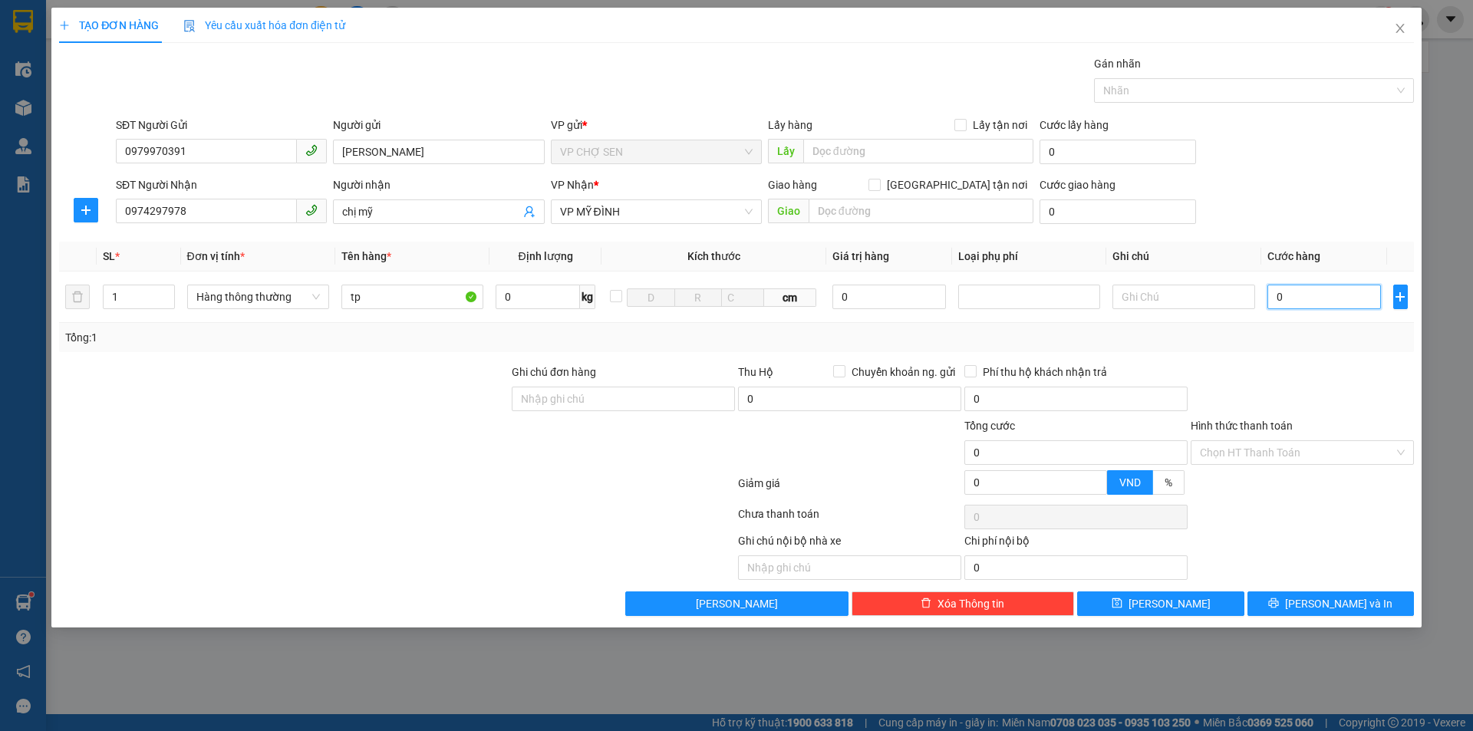
type input "7"
type input "70"
type input "700"
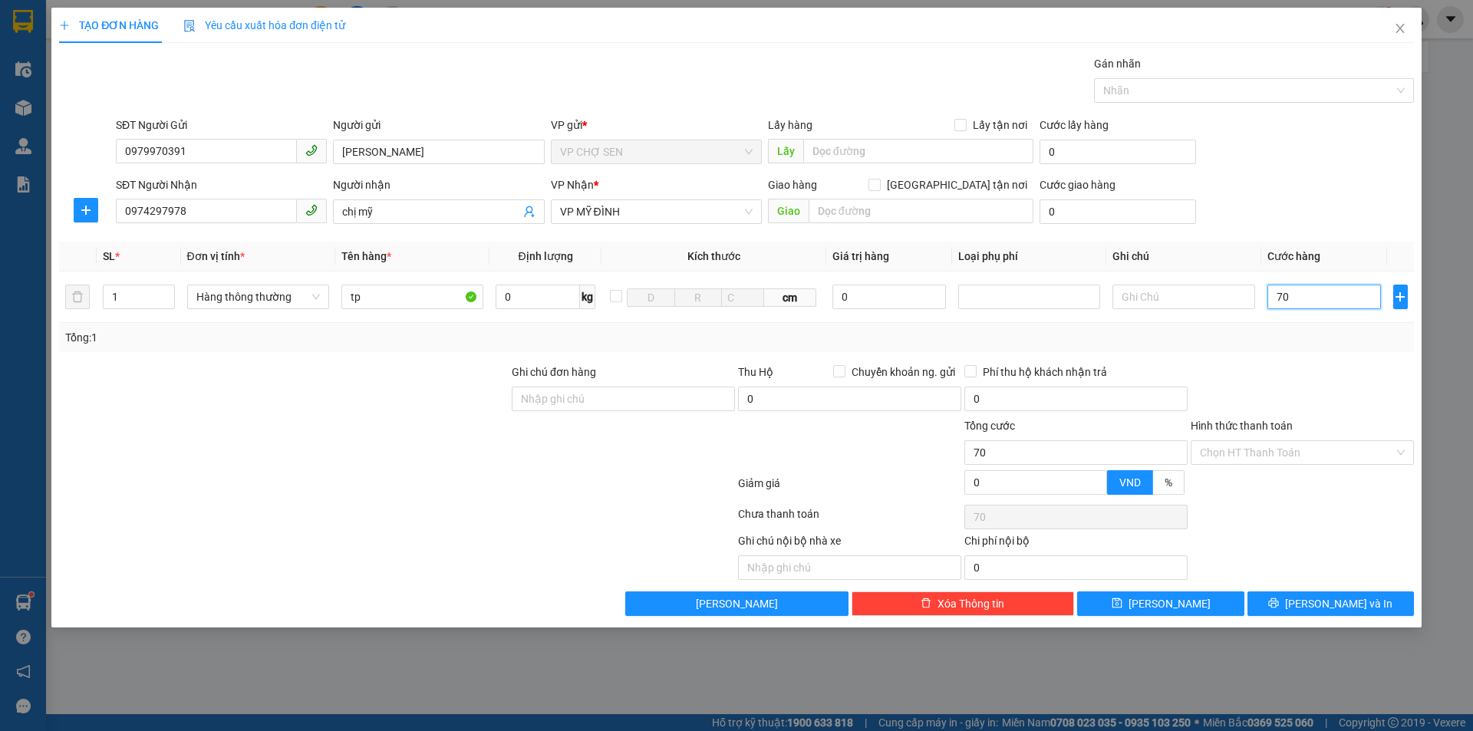
type input "700"
type input "7.000"
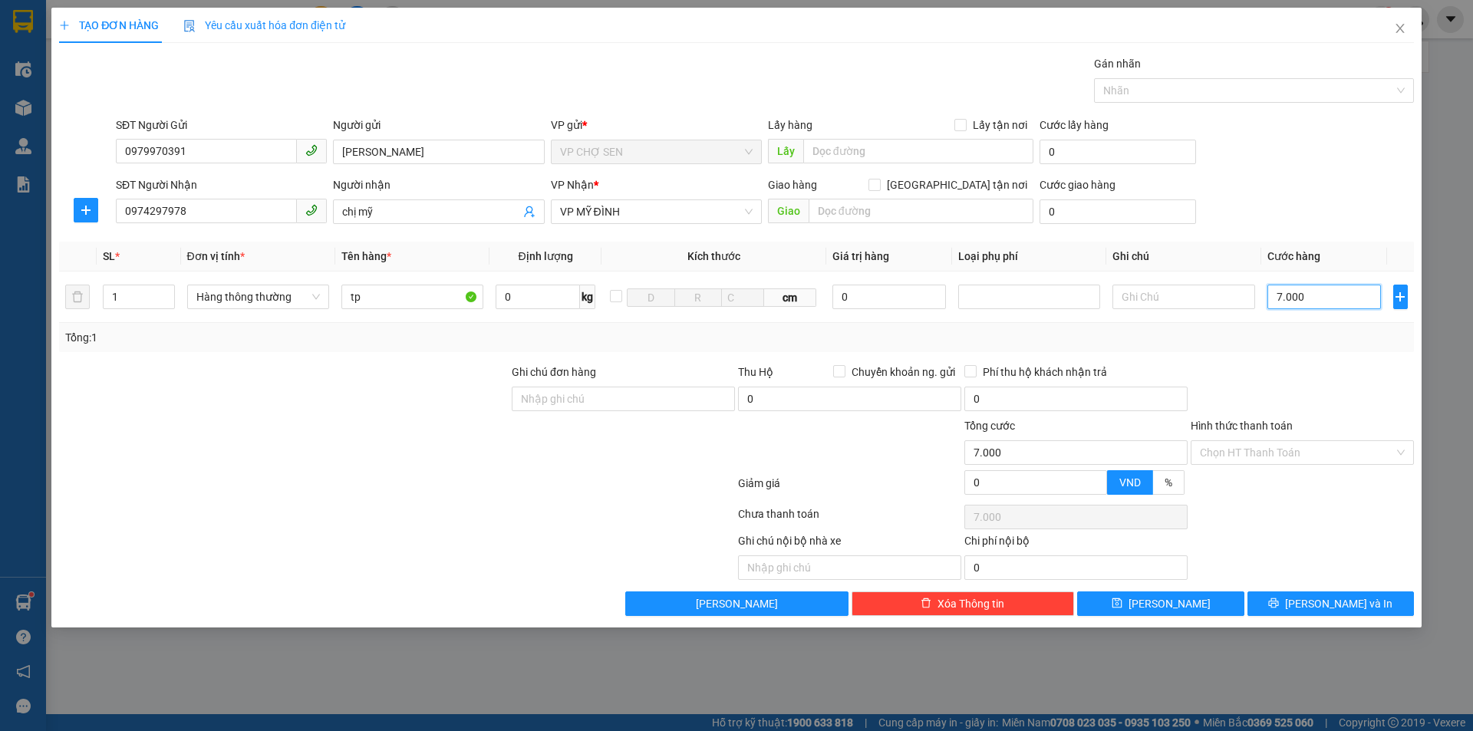
type input "70.000"
click at [1292, 454] on input "Hình thức thanh toán" at bounding box center [1297, 452] width 194 height 23
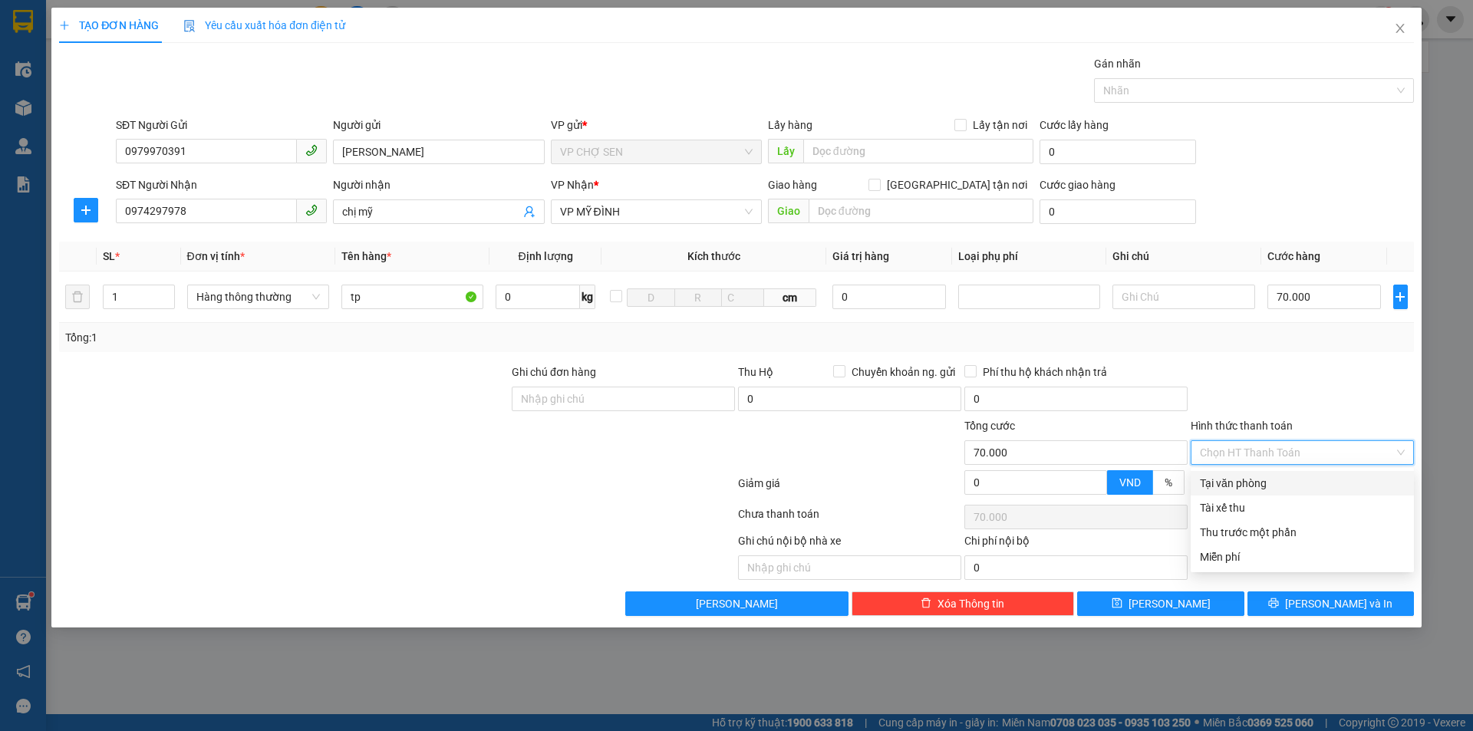
click at [1257, 479] on div "Tại văn phòng" at bounding box center [1302, 483] width 205 height 17
type input "0"
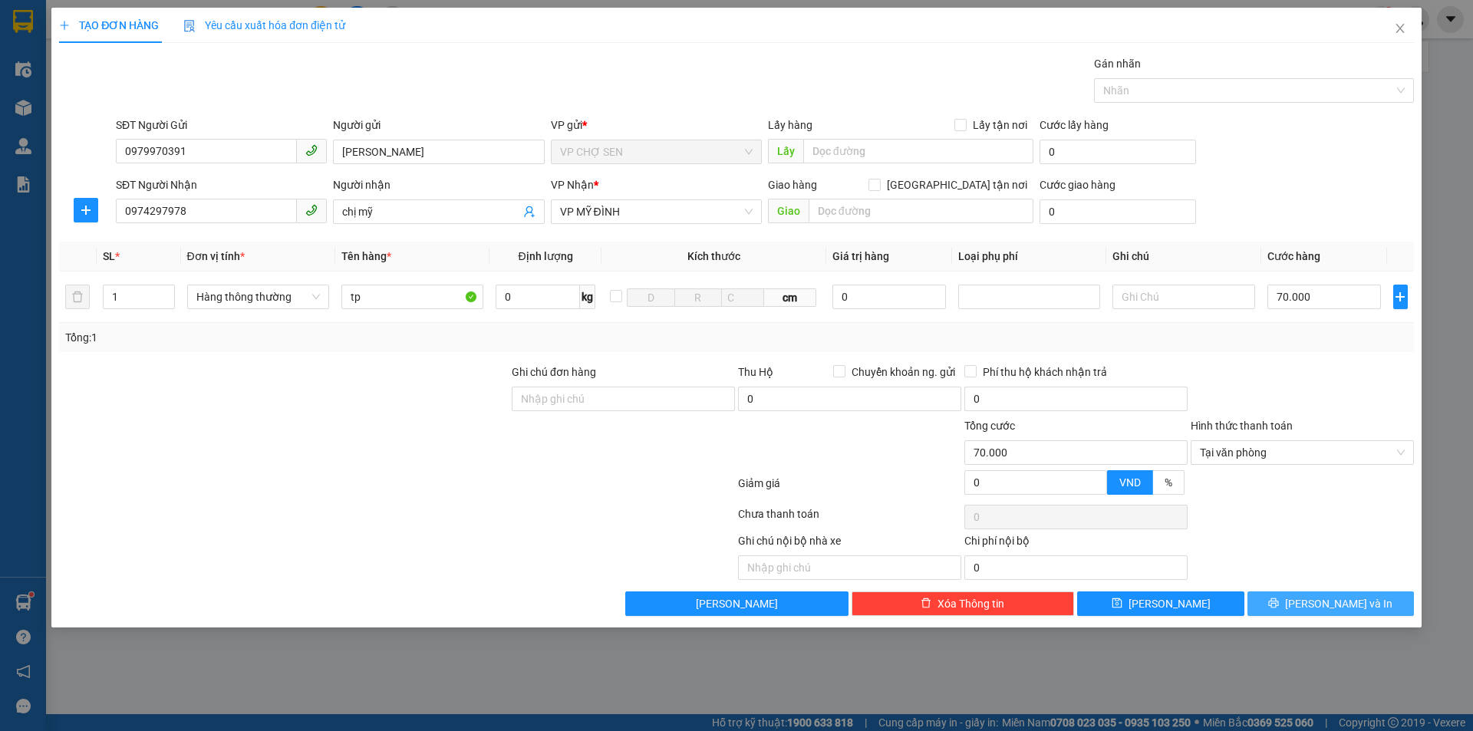
click at [1320, 599] on span "[PERSON_NAME] và In" at bounding box center [1338, 603] width 107 height 17
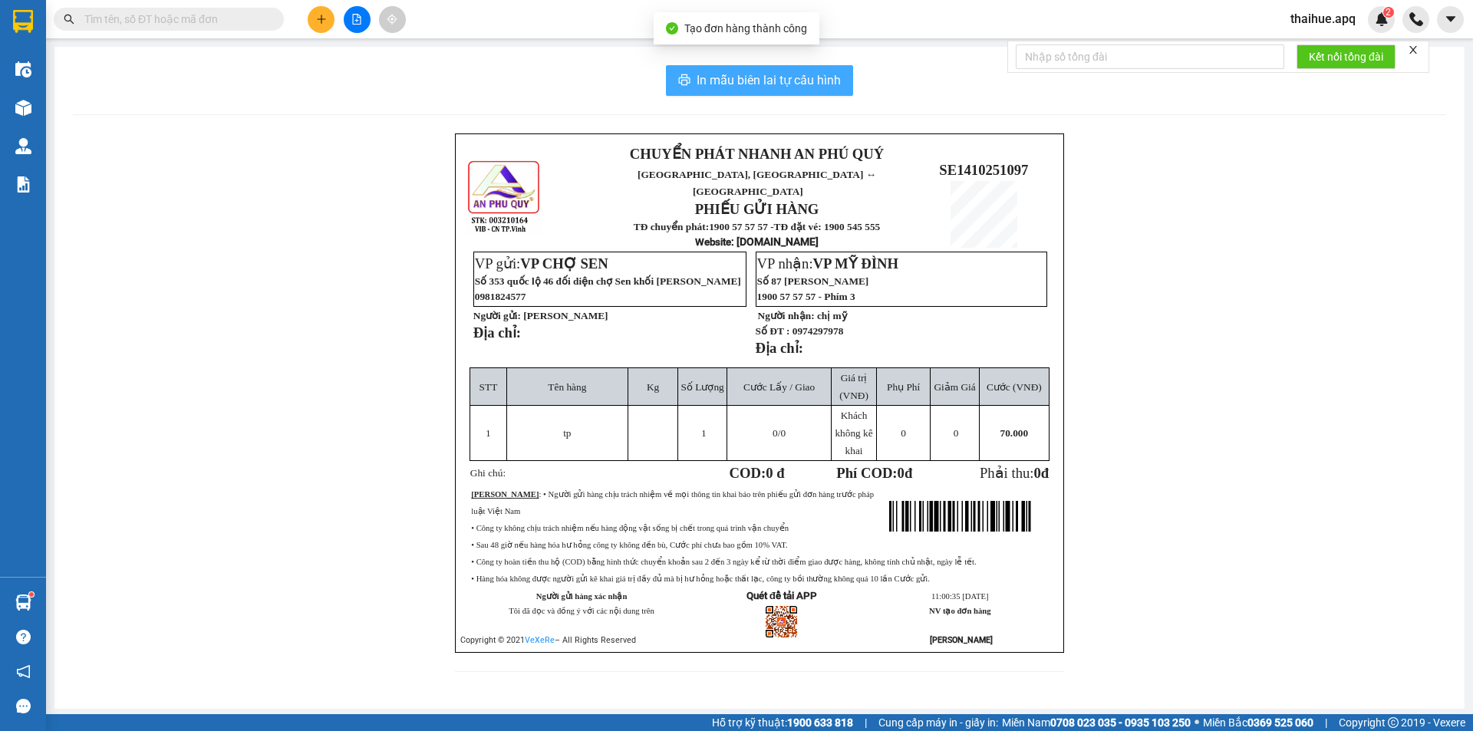
click at [790, 76] on span "In mẫu biên lai tự cấu hình" at bounding box center [769, 80] width 144 height 19
